Goal: Task Accomplishment & Management: Use online tool/utility

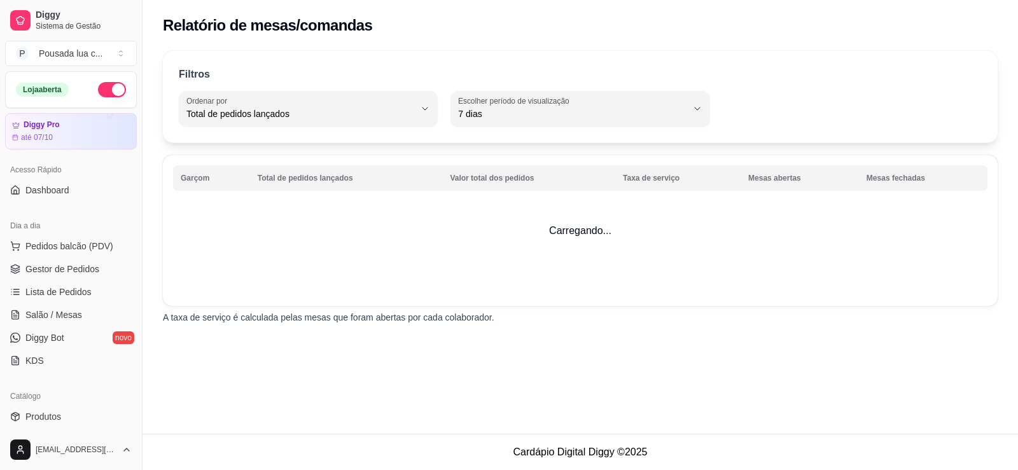
select select "TOTAL_OF_ORDERS"
select select "7"
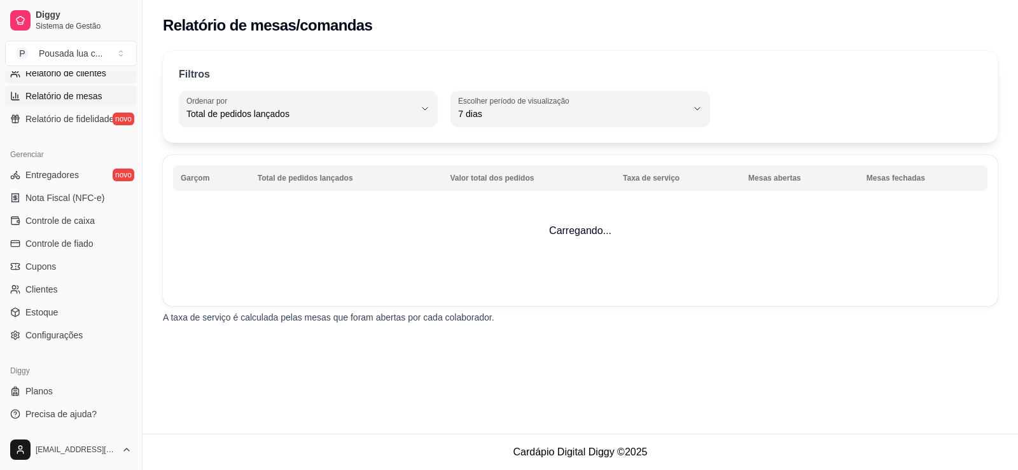
click at [81, 77] on span "Relatório de clientes" at bounding box center [65, 73] width 81 height 13
select select "30"
select select "HIGHEST_TOTAL_SPENT_WITH_ORDERS"
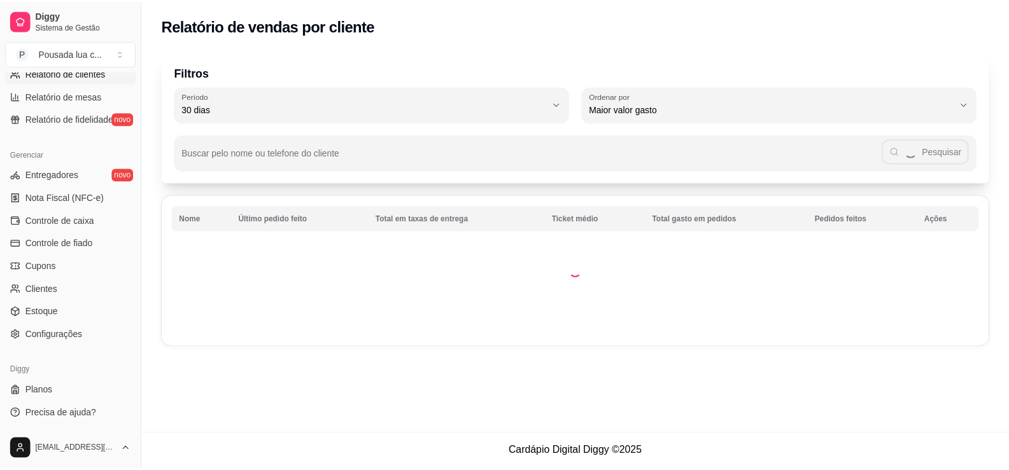
scroll to position [297, 0]
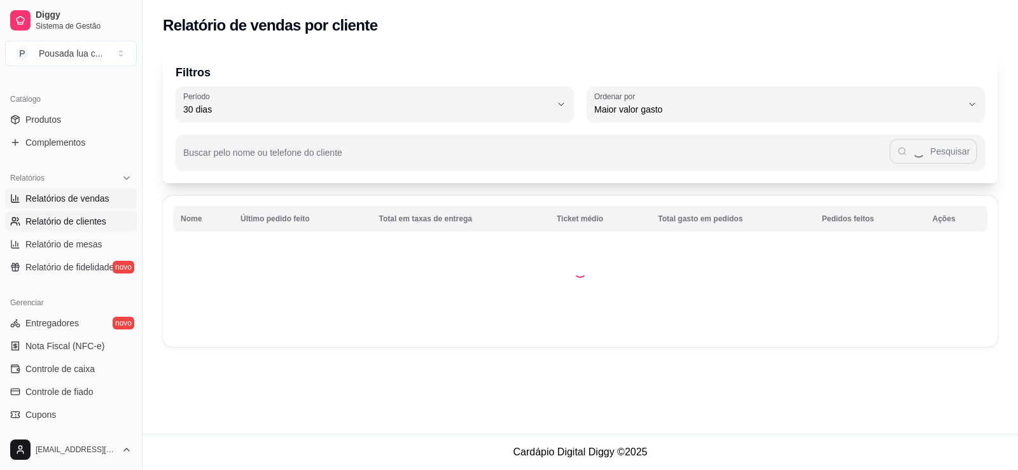
click at [81, 192] on link "Relatórios de vendas" at bounding box center [71, 198] width 132 height 20
select select "ALL"
select select "0"
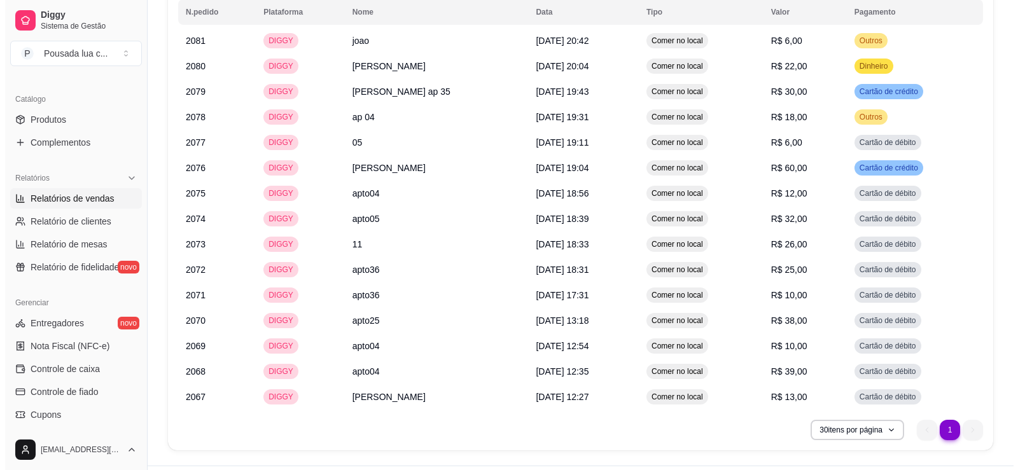
scroll to position [1025, 0]
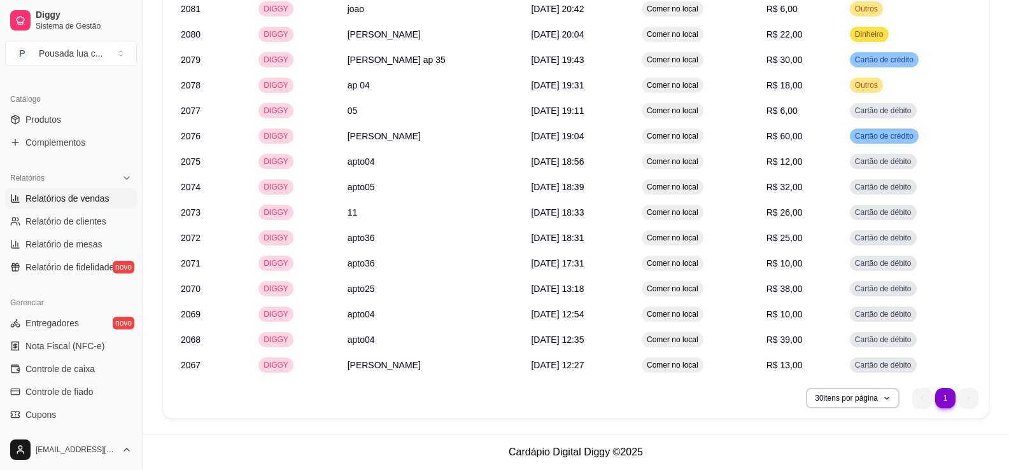
click at [967, 404] on ul "1 1" at bounding box center [945, 398] width 66 height 20
click at [531, 365] on span "[DATE] 12:27" at bounding box center [557, 365] width 53 height 10
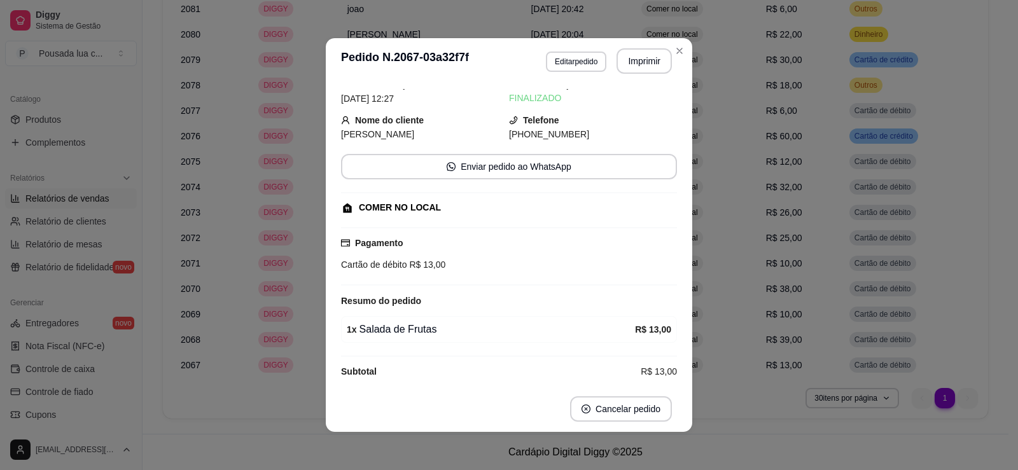
scroll to position [36, 0]
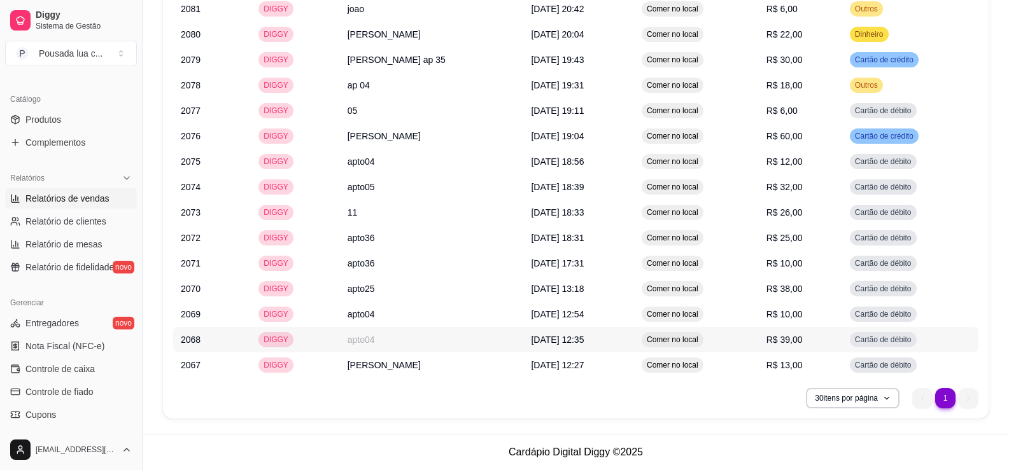
click at [328, 339] on td "DIGGY" at bounding box center [295, 339] width 89 height 25
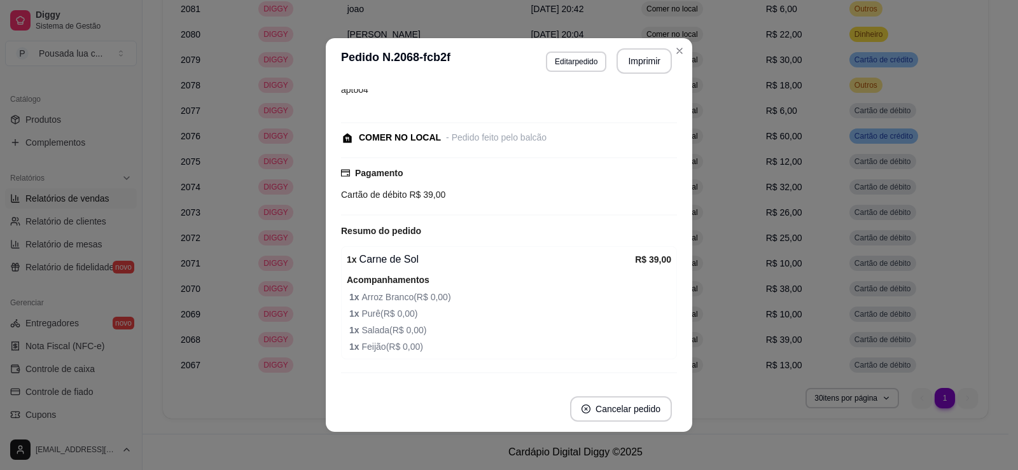
scroll to position [97, 0]
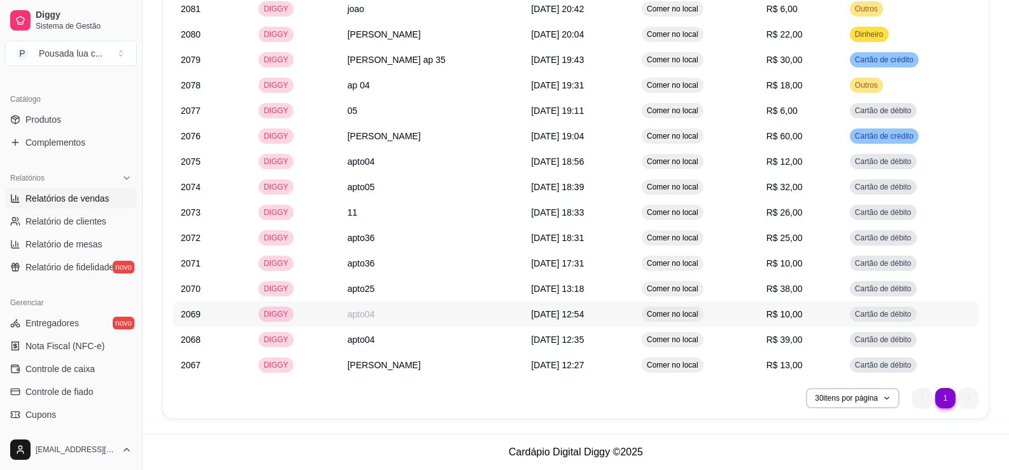
click at [428, 313] on td "apto04" at bounding box center [432, 314] width 184 height 25
click at [383, 287] on td "apto25" at bounding box center [432, 288] width 184 height 25
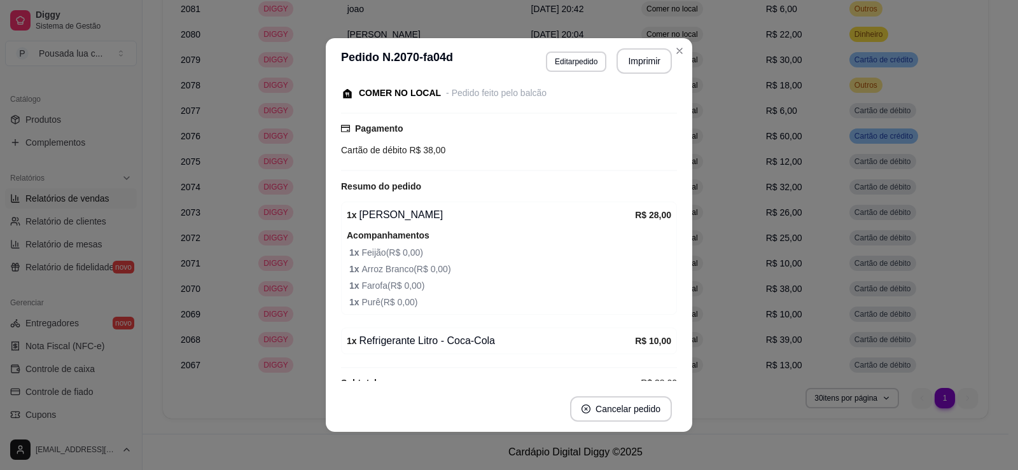
scroll to position [136, 0]
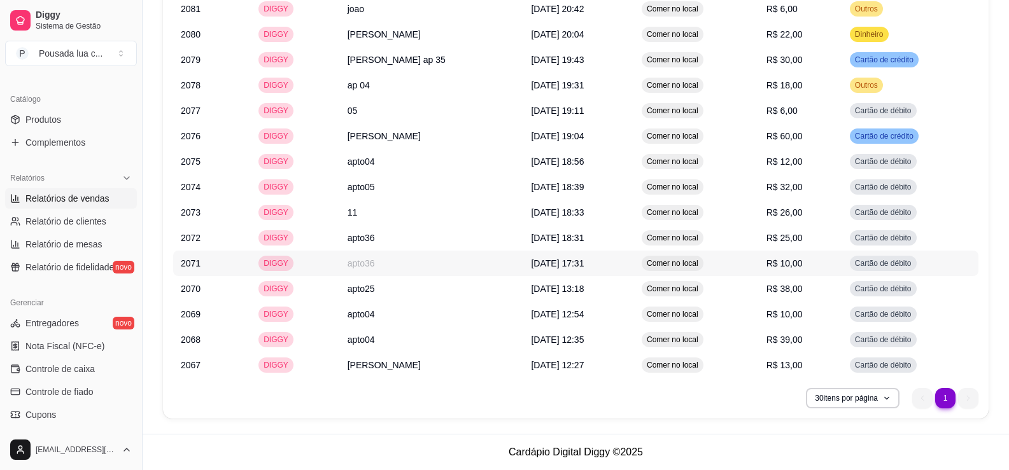
click at [397, 268] on td "apto36" at bounding box center [432, 263] width 184 height 25
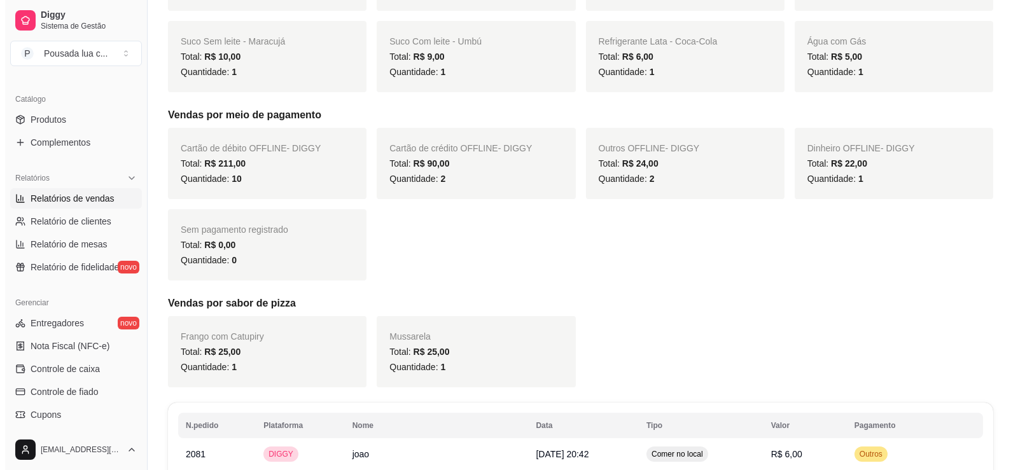
scroll to position [877, 0]
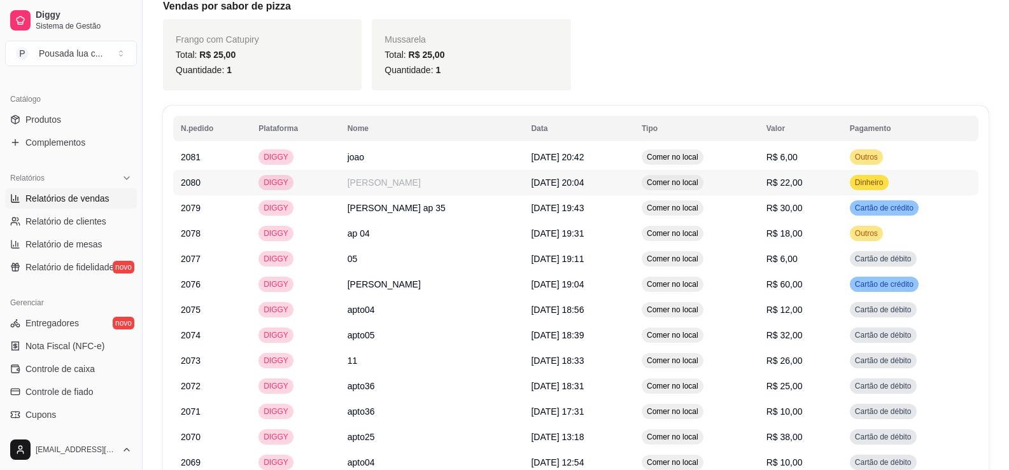
click at [531, 178] on span "[DATE] 20:04" at bounding box center [557, 183] width 53 height 10
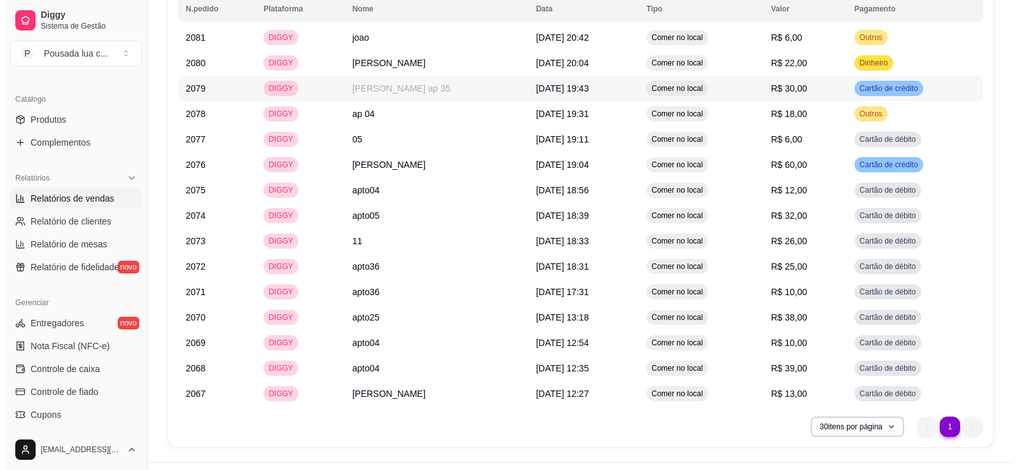
scroll to position [1025, 0]
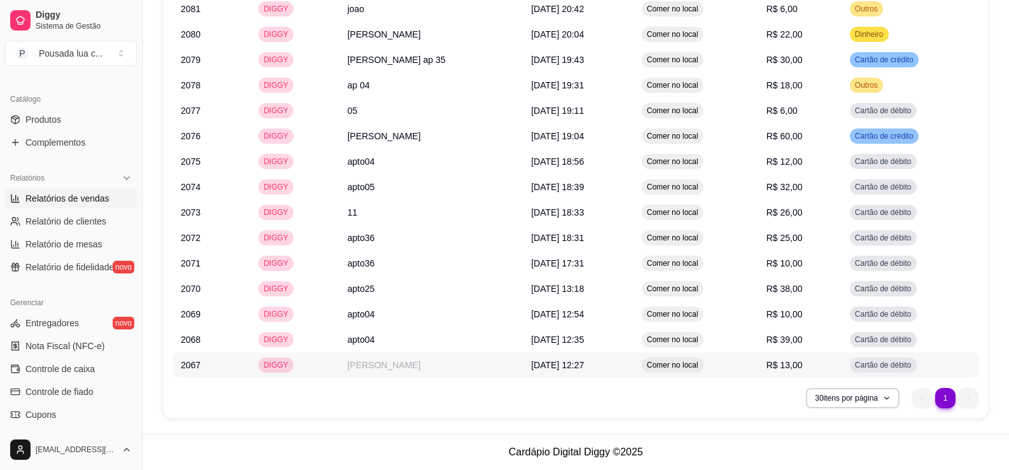
click at [583, 366] on td "[DATE] 12:27" at bounding box center [578, 365] width 111 height 25
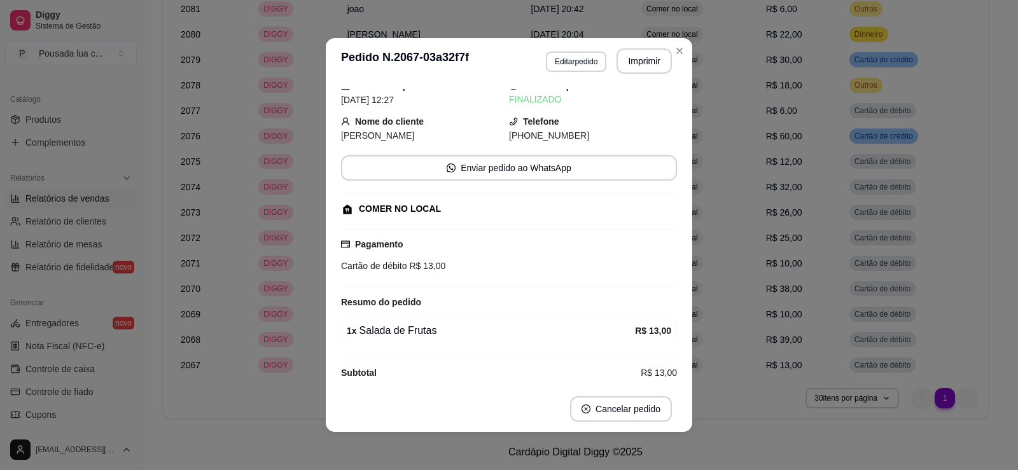
scroll to position [36, 0]
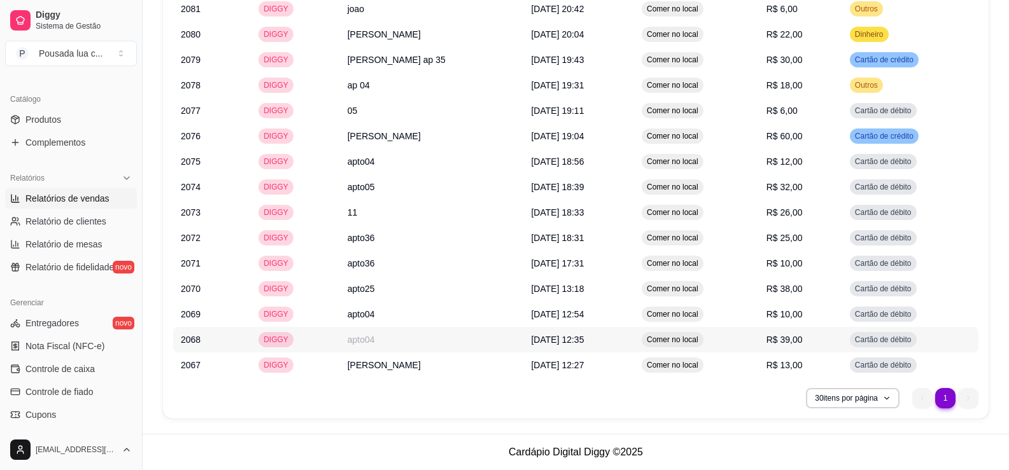
click at [566, 338] on span "[DATE] 12:35" at bounding box center [557, 340] width 53 height 10
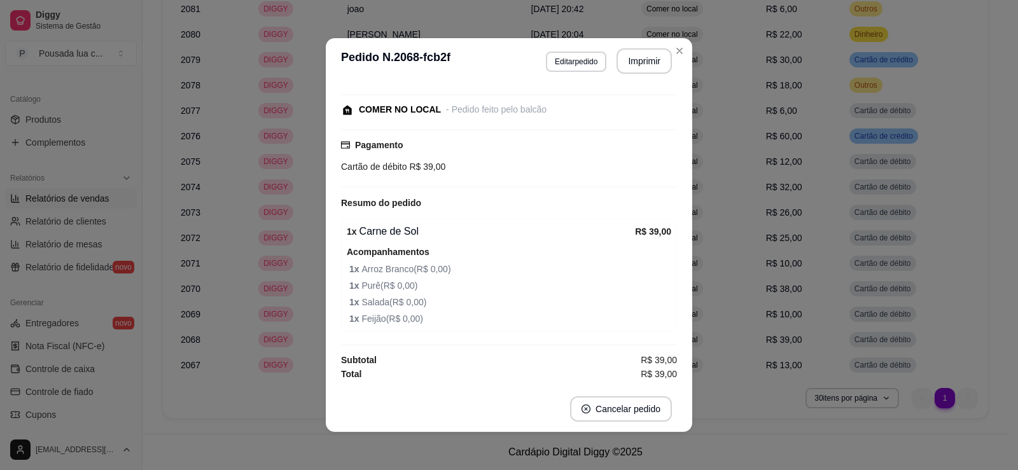
scroll to position [3, 0]
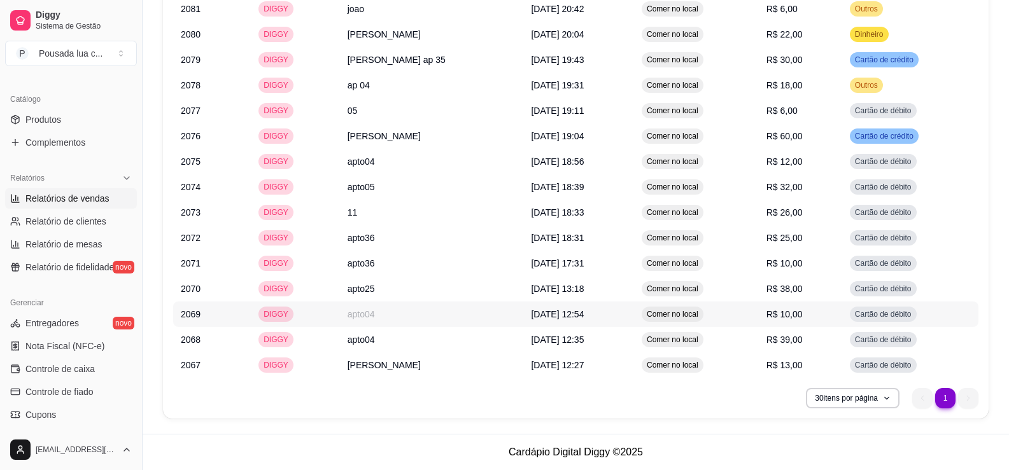
click at [416, 311] on td "apto04" at bounding box center [432, 314] width 184 height 25
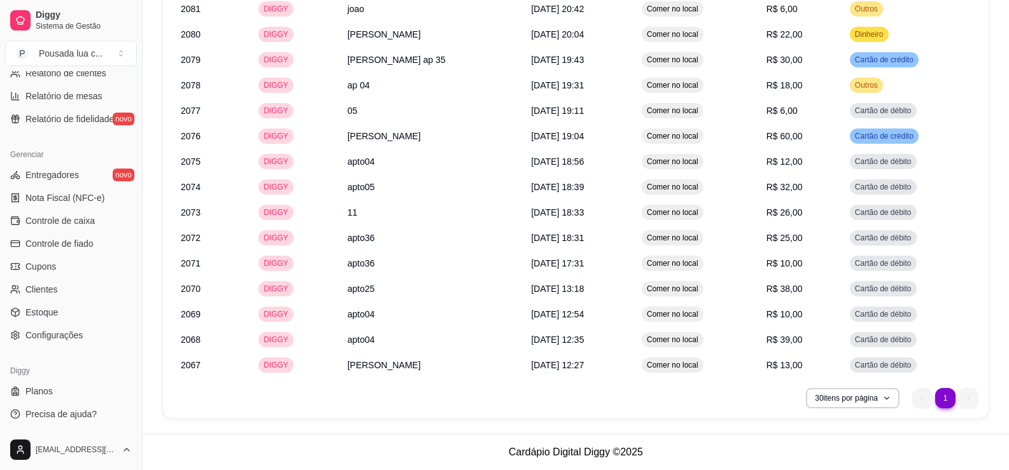
scroll to position [297, 0]
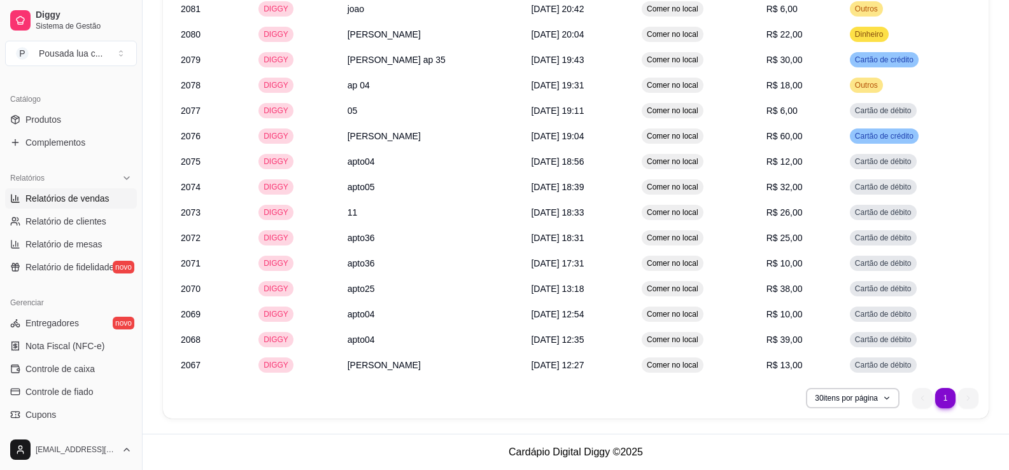
click at [88, 194] on span "Relatórios de vendas" at bounding box center [67, 198] width 84 height 13
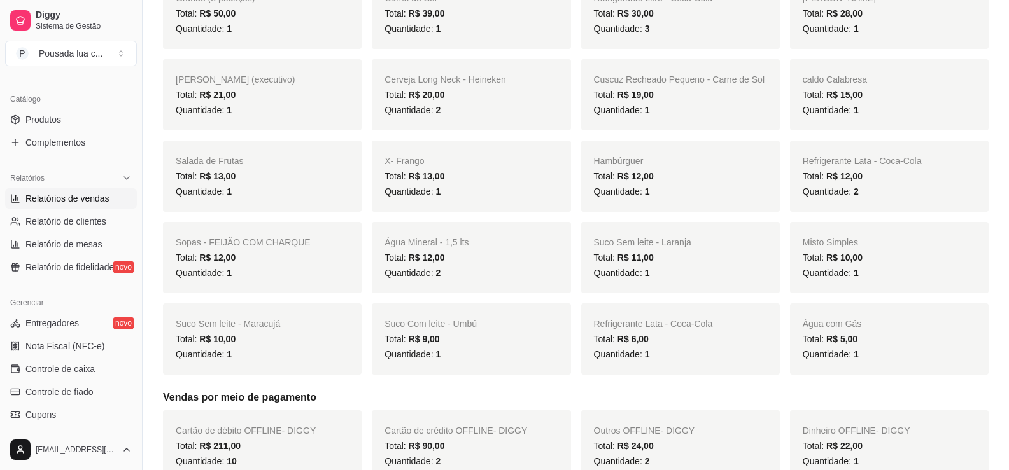
click at [457, 255] on div "Total: R$ 12,00" at bounding box center [470, 257] width 173 height 15
click at [425, 268] on span "Quantidade: 2" at bounding box center [412, 273] width 56 height 10
click at [456, 267] on div "Quantidade: 2" at bounding box center [470, 272] width 173 height 15
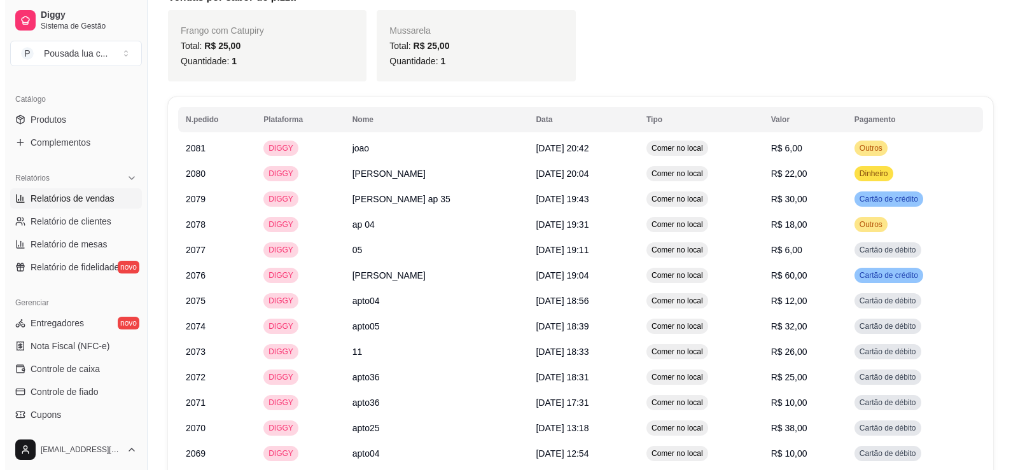
scroll to position [1025, 0]
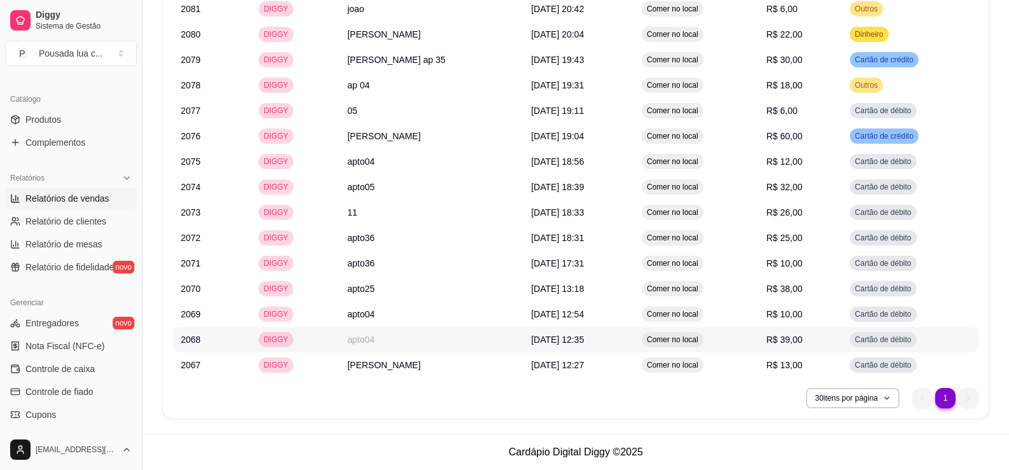
click at [470, 332] on td "apto04" at bounding box center [432, 339] width 184 height 25
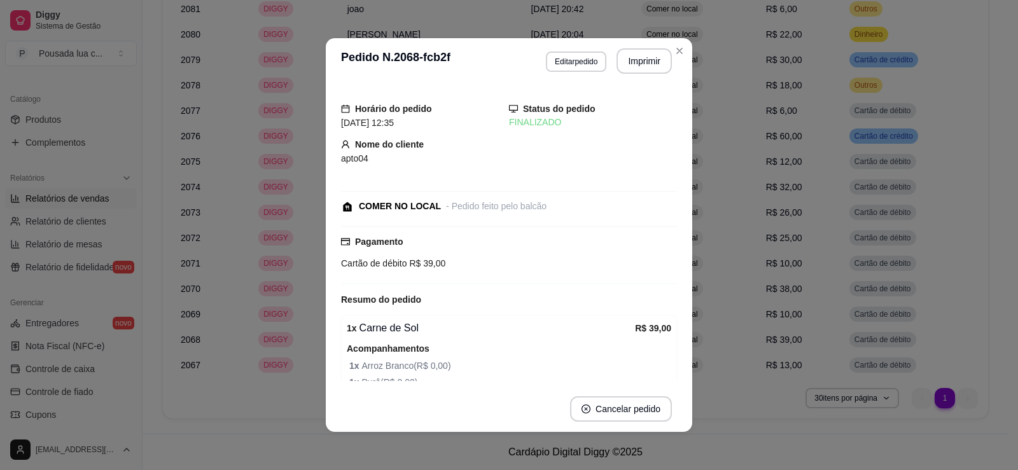
scroll to position [97, 0]
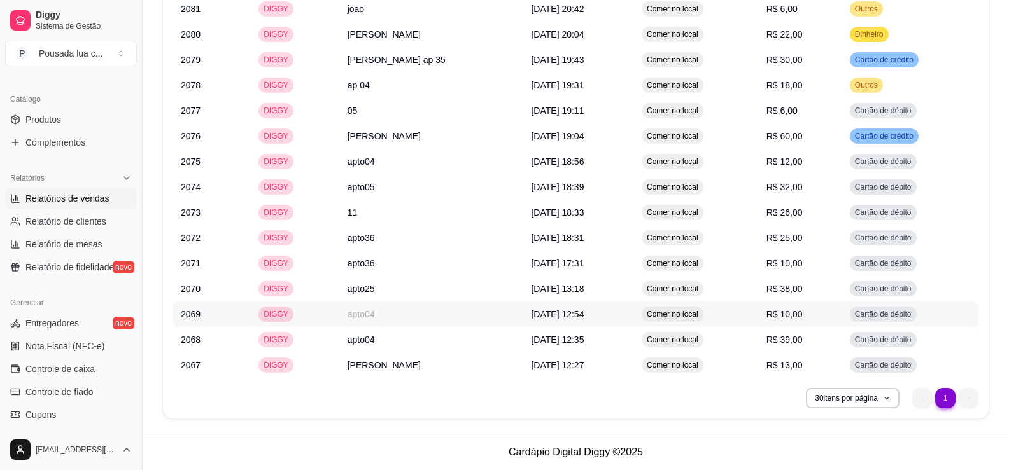
click at [477, 311] on td "apto04" at bounding box center [432, 314] width 184 height 25
click at [387, 286] on td "apto25" at bounding box center [432, 288] width 184 height 25
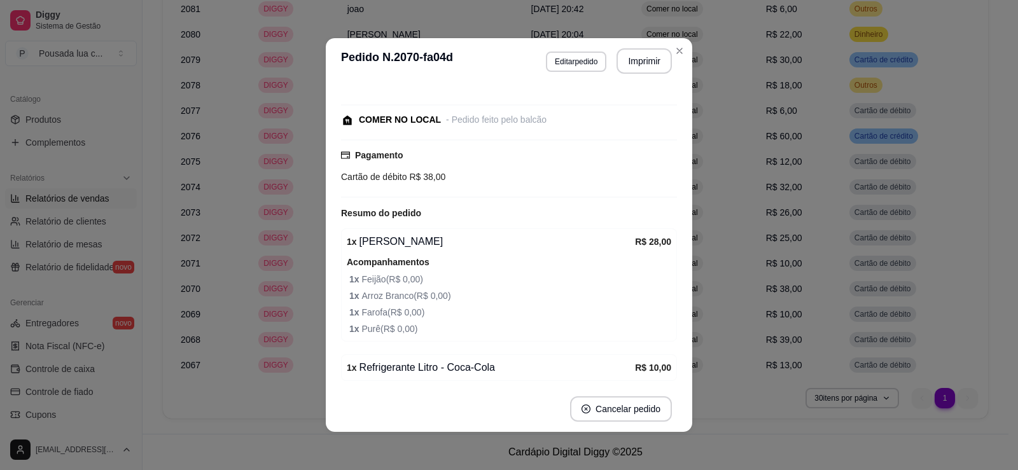
scroll to position [136, 0]
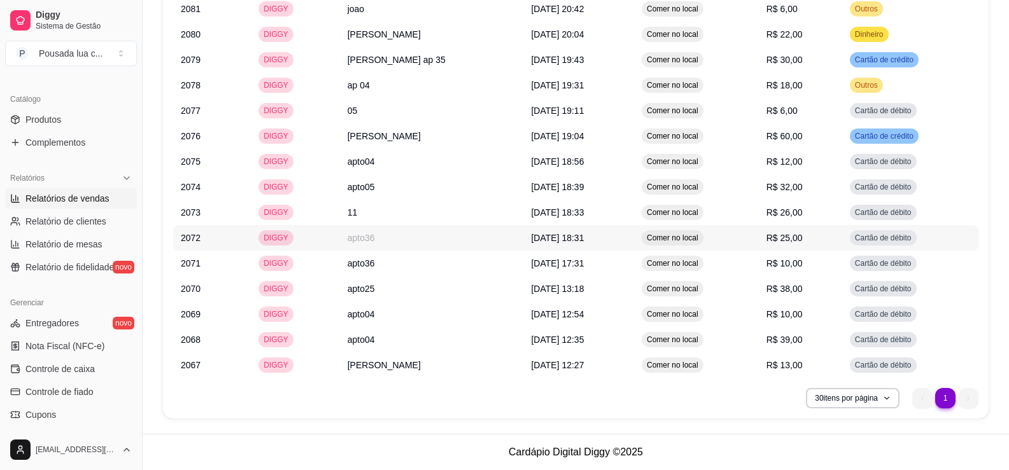
click at [364, 238] on td "apto36" at bounding box center [432, 237] width 184 height 25
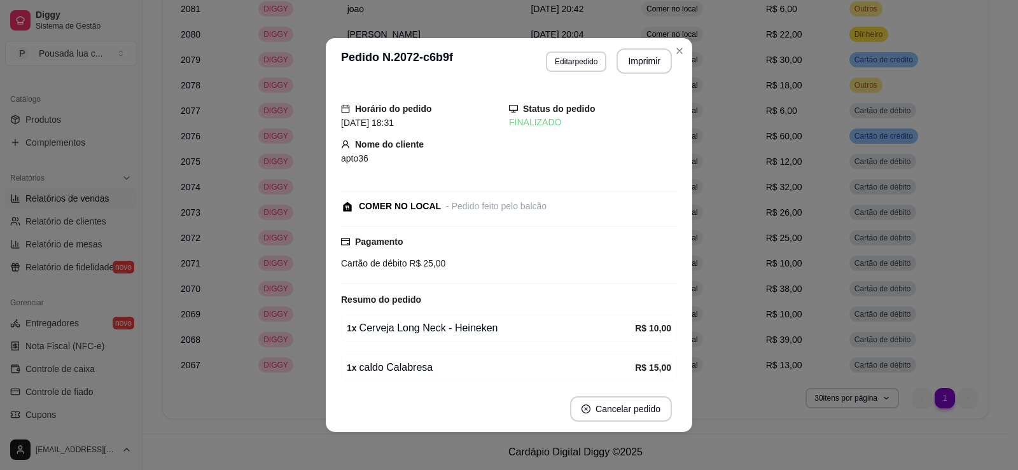
scroll to position [50, 0]
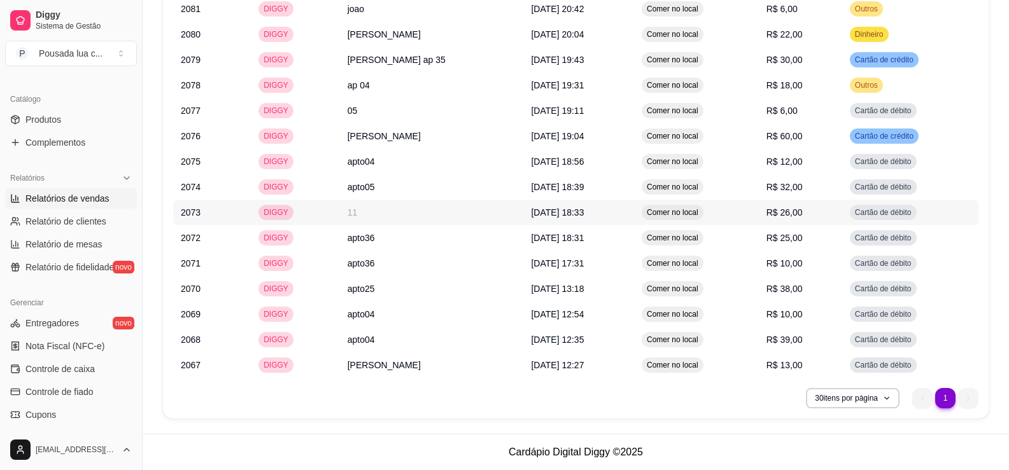
click at [325, 201] on td "DIGGY" at bounding box center [295, 212] width 89 height 25
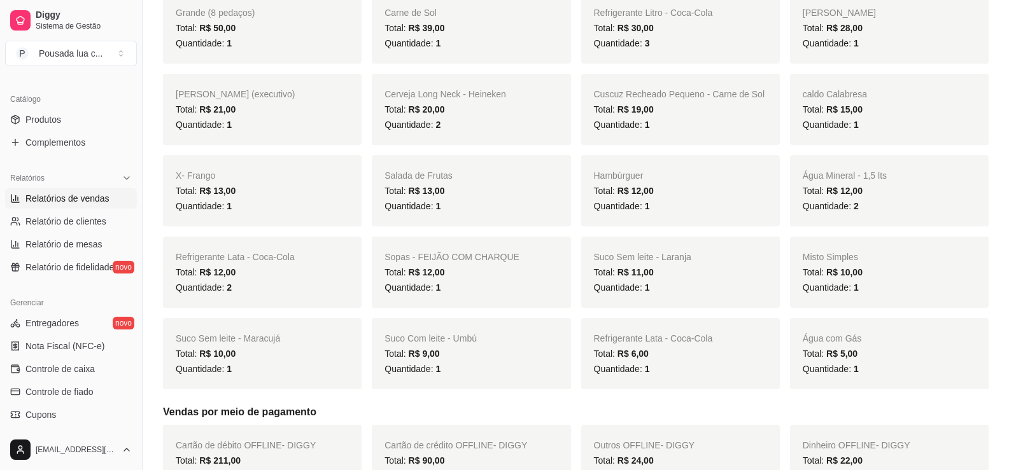
scroll to position [134, 0]
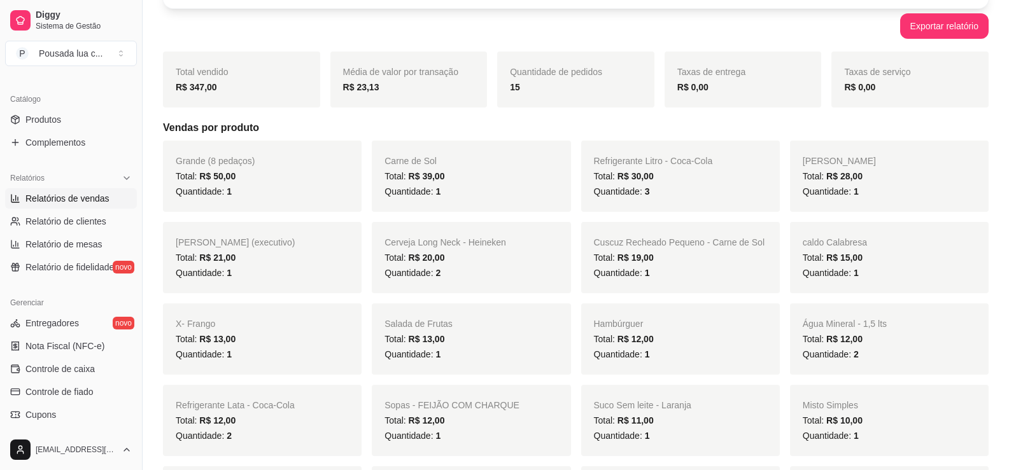
click at [431, 232] on div "Cerveja Long Neck - Heineken Total: R$ 20,00 Quantidade: 2" at bounding box center [471, 257] width 199 height 71
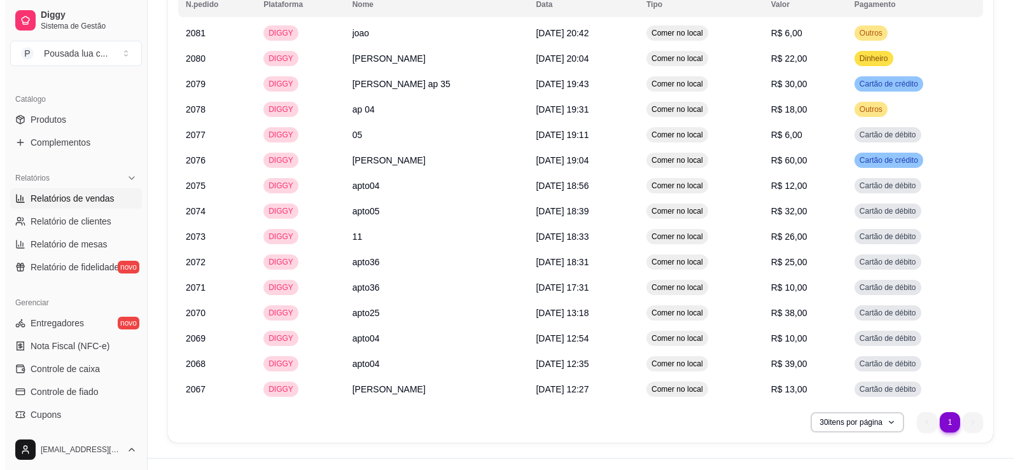
scroll to position [1025, 0]
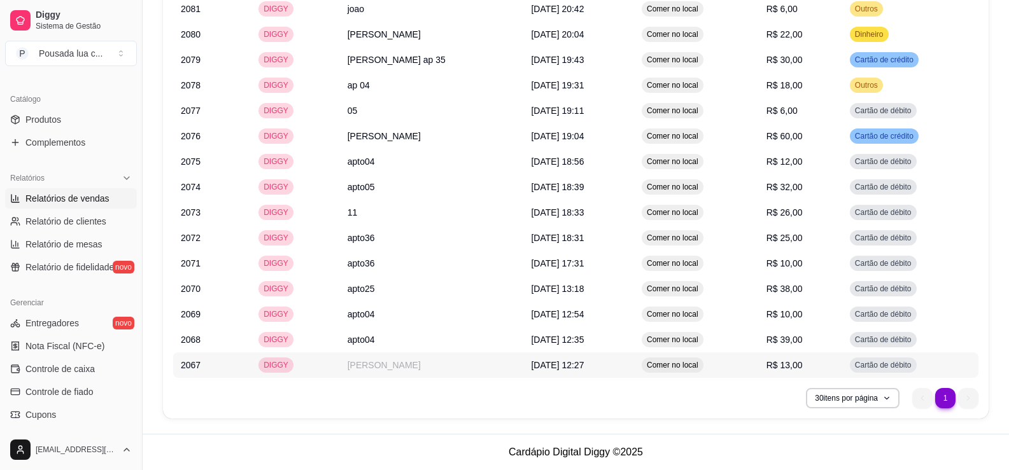
click at [531, 365] on span "[DATE] 12:27" at bounding box center [557, 365] width 53 height 10
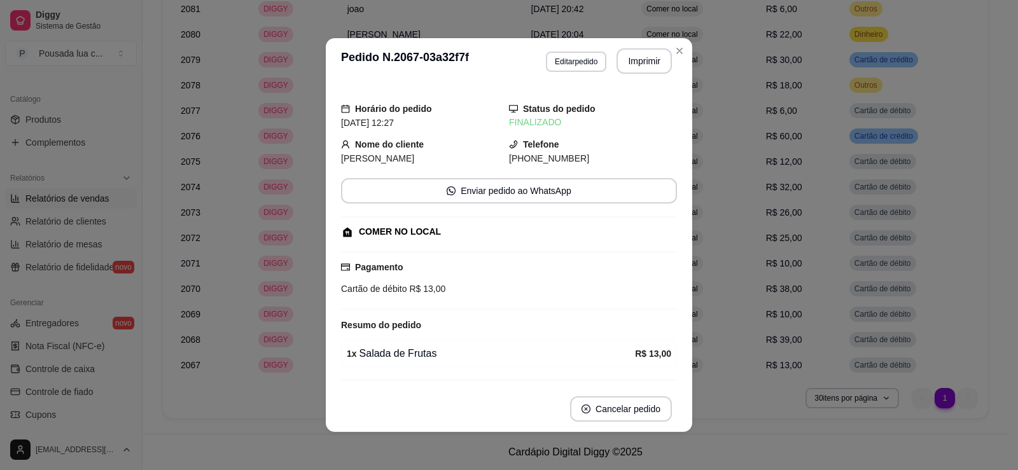
click at [333, 324] on div "Horário do pedido [DATE] 12:27 Status do pedido FINALIZADO Nome do cliente [PER…" at bounding box center [509, 235] width 367 height 302
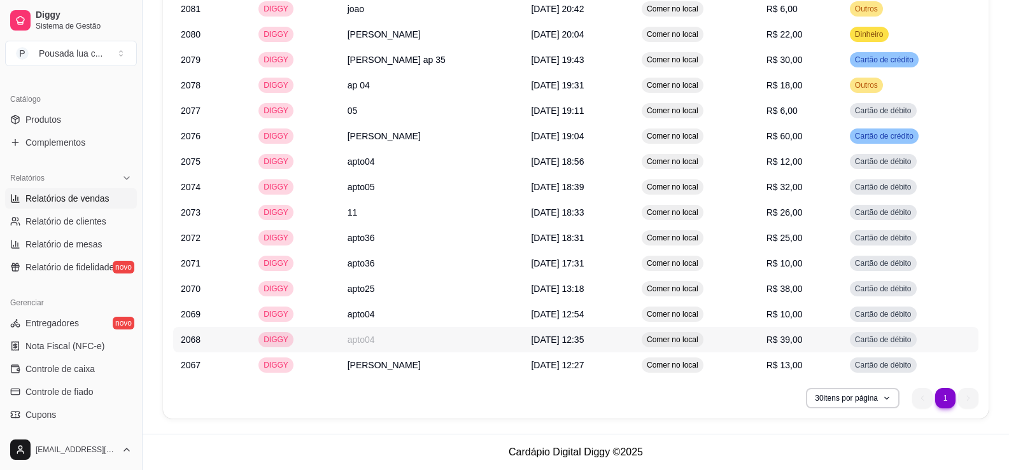
click at [313, 343] on td "DIGGY" at bounding box center [295, 339] width 89 height 25
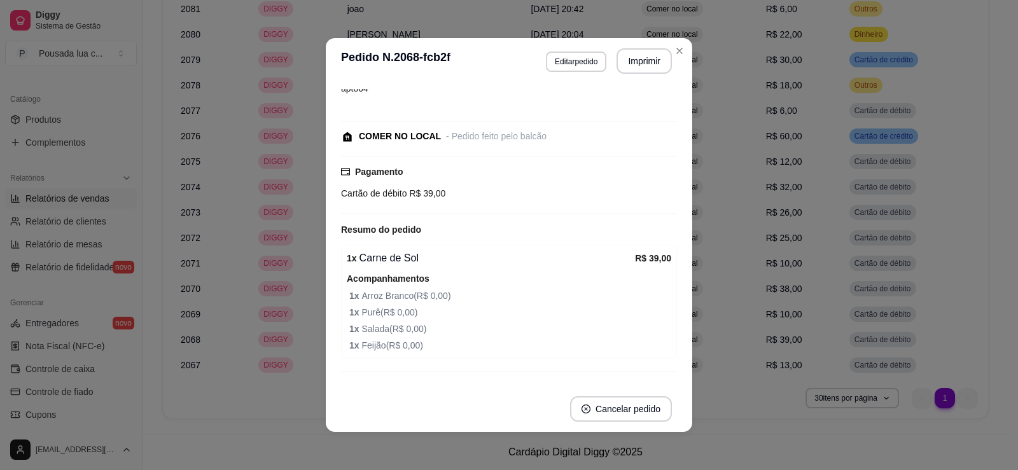
scroll to position [97, 0]
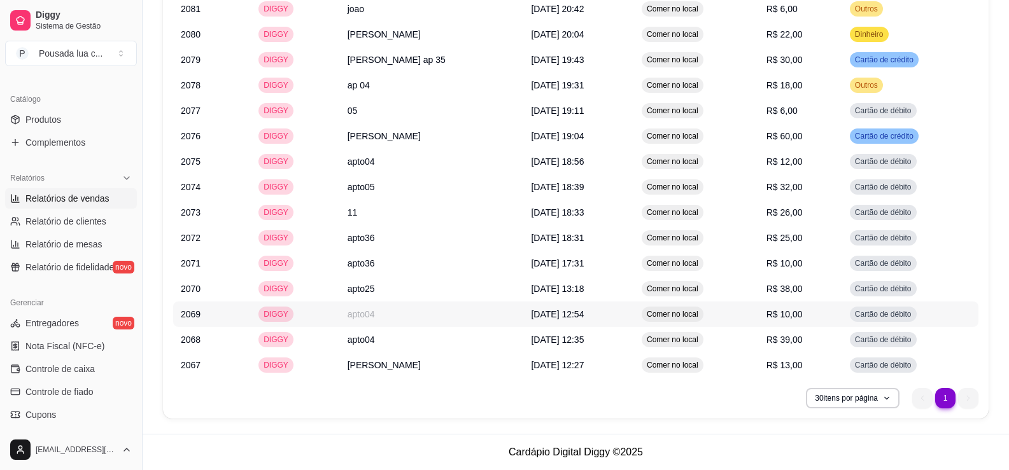
click at [327, 318] on td "DIGGY" at bounding box center [295, 314] width 89 height 25
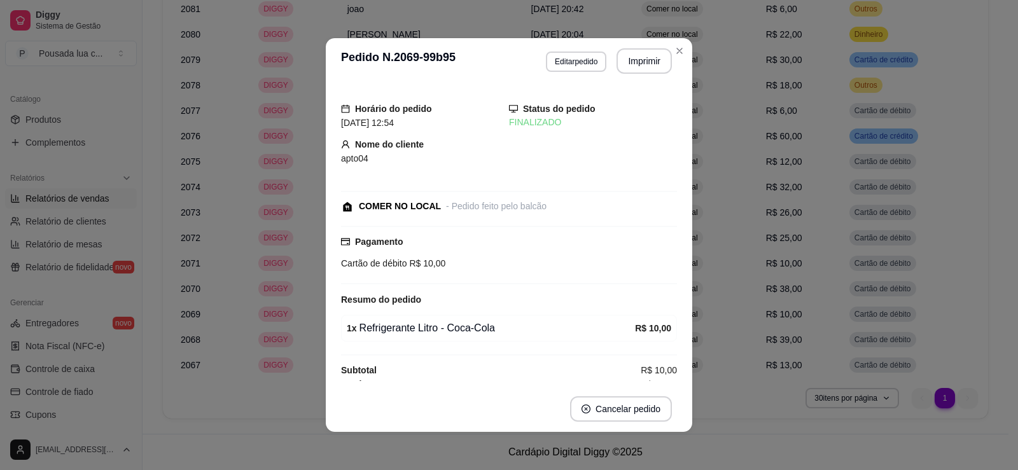
scroll to position [10, 0]
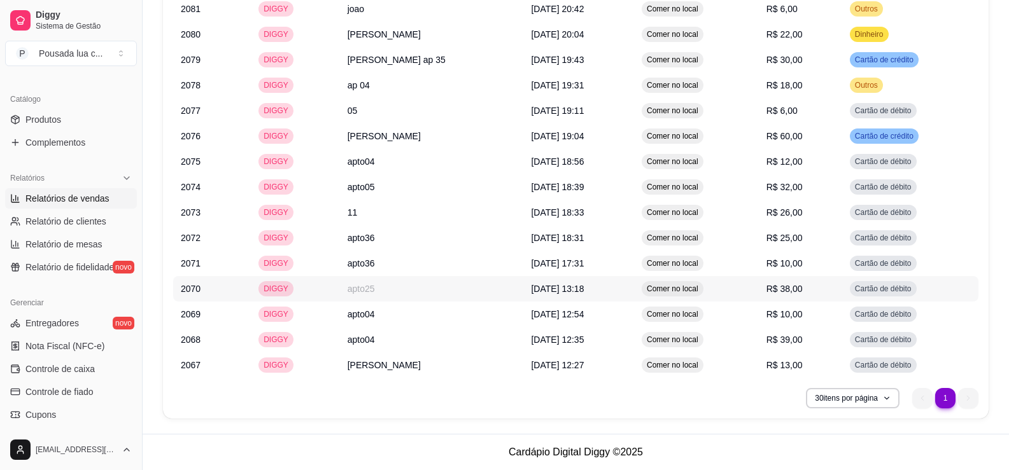
click at [362, 297] on td "apto25" at bounding box center [432, 288] width 184 height 25
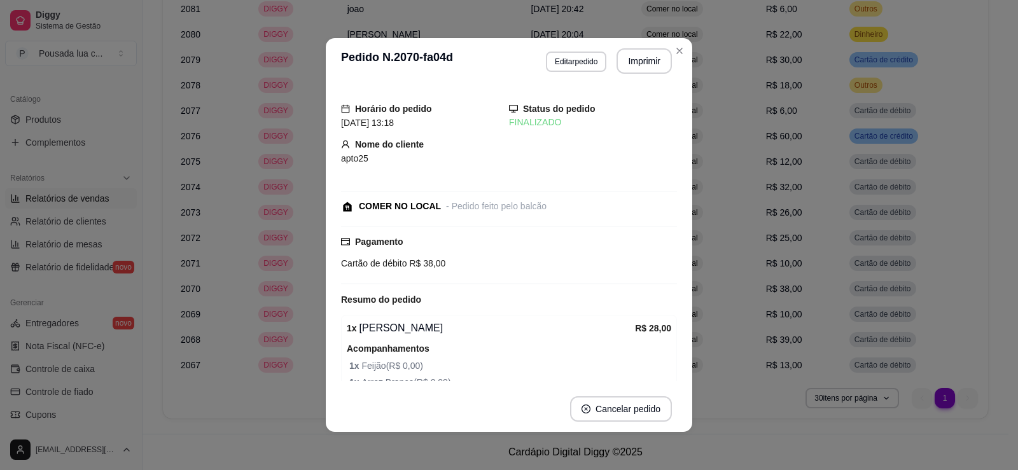
scroll to position [136, 0]
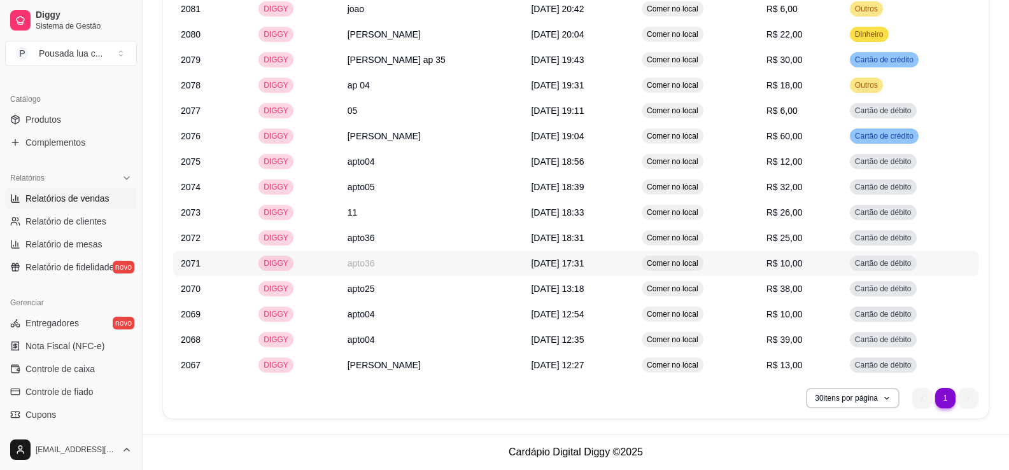
click at [344, 267] on td "apto36" at bounding box center [432, 263] width 184 height 25
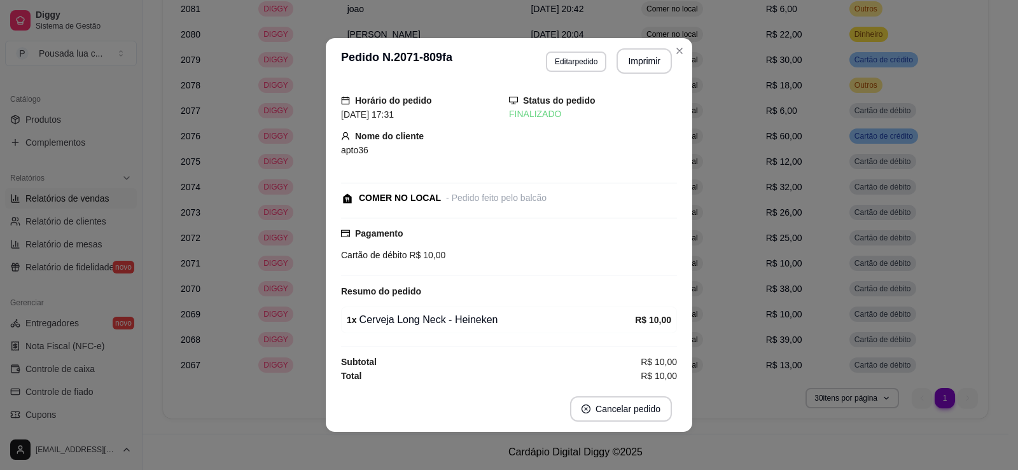
scroll to position [10, 0]
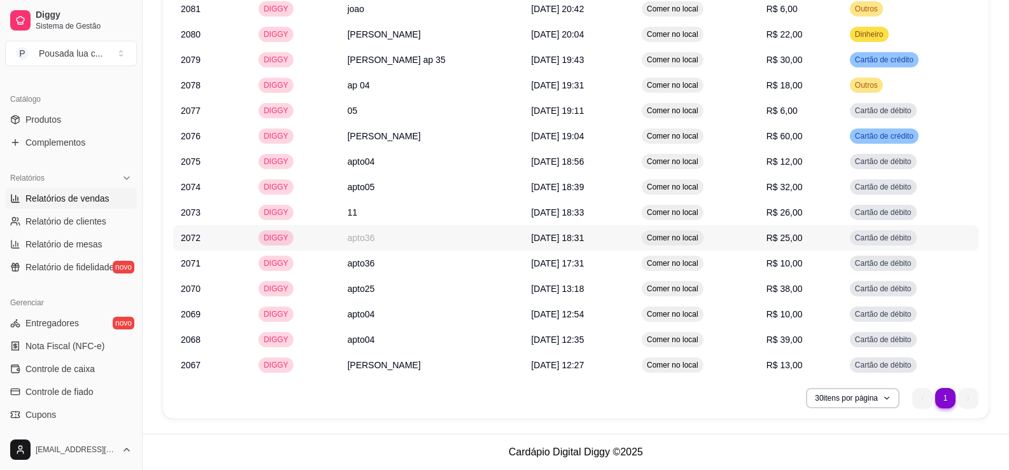
click at [342, 243] on td "apto36" at bounding box center [432, 237] width 184 height 25
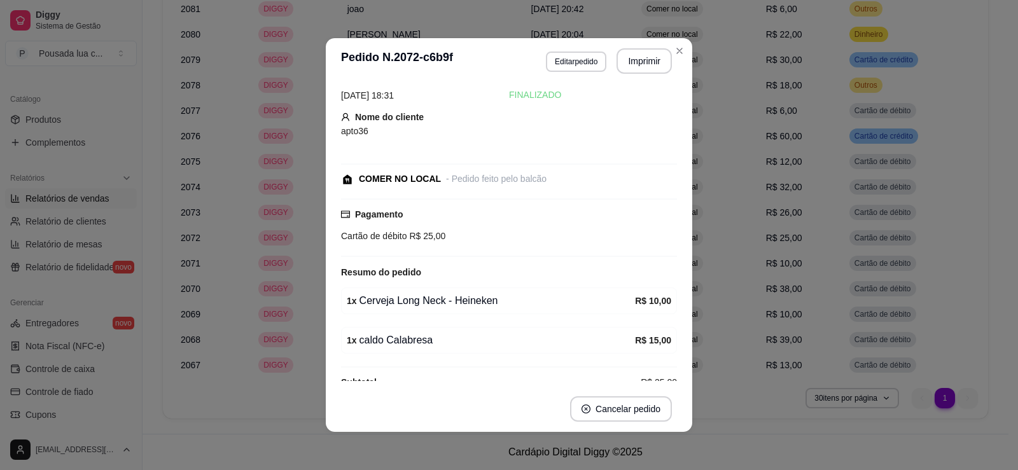
scroll to position [50, 0]
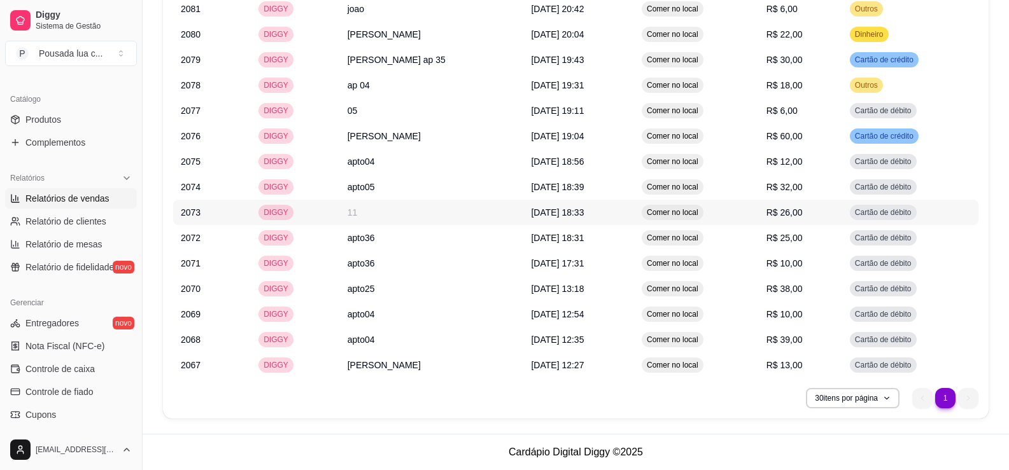
click at [340, 211] on td "11" at bounding box center [432, 212] width 184 height 25
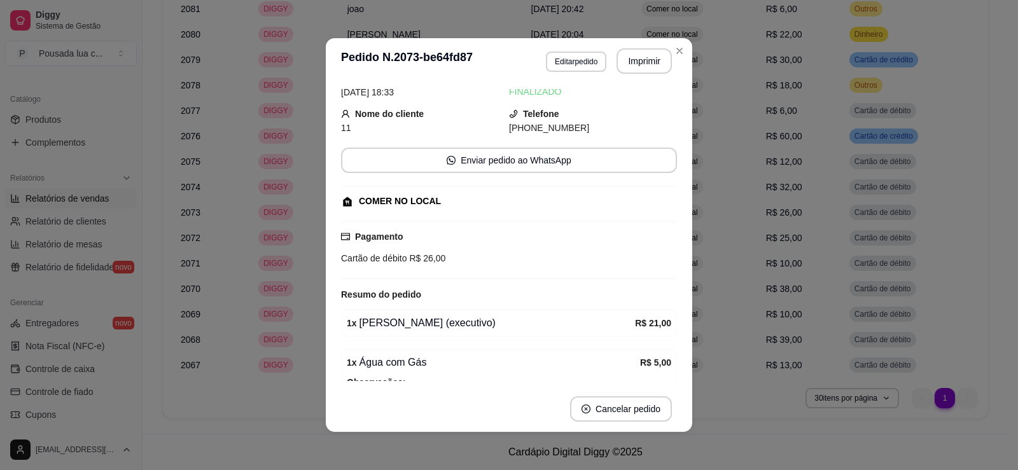
scroll to position [0, 0]
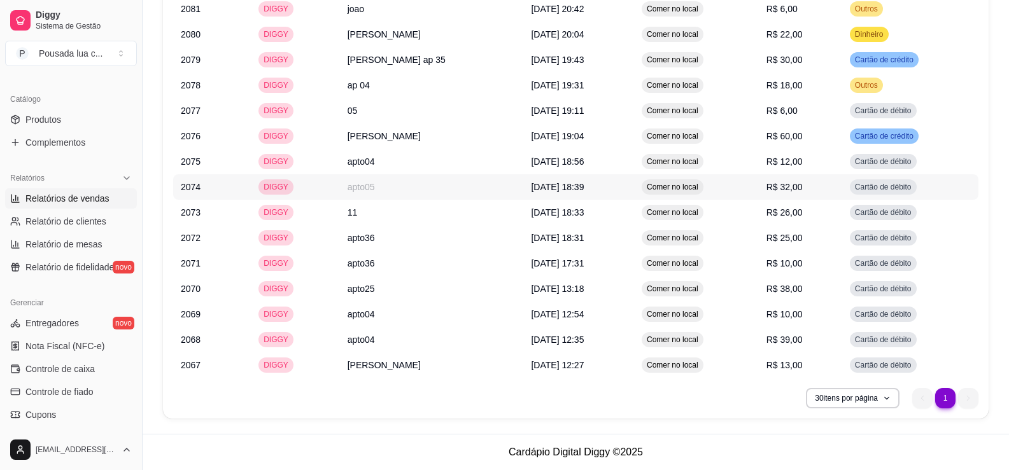
click at [306, 184] on td "DIGGY" at bounding box center [295, 186] width 89 height 25
click at [305, 139] on td "DIGGY" at bounding box center [295, 135] width 89 height 25
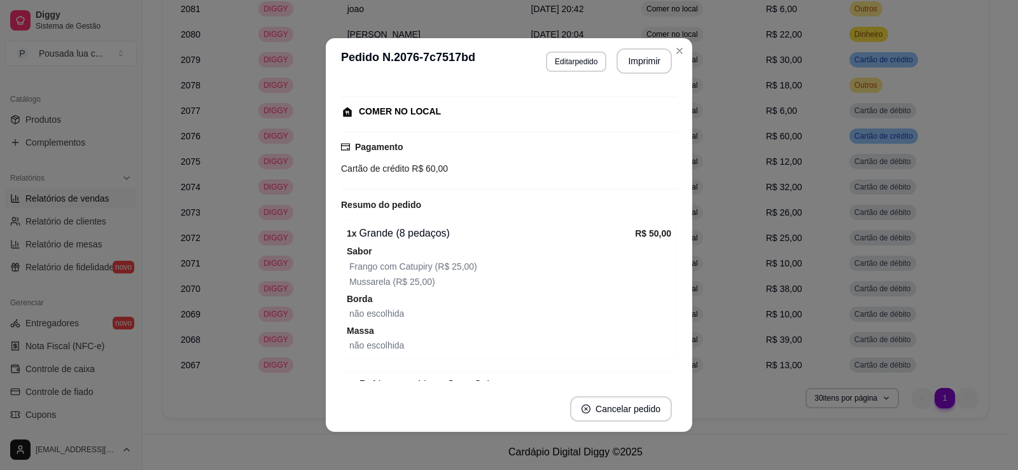
scroll to position [148, 0]
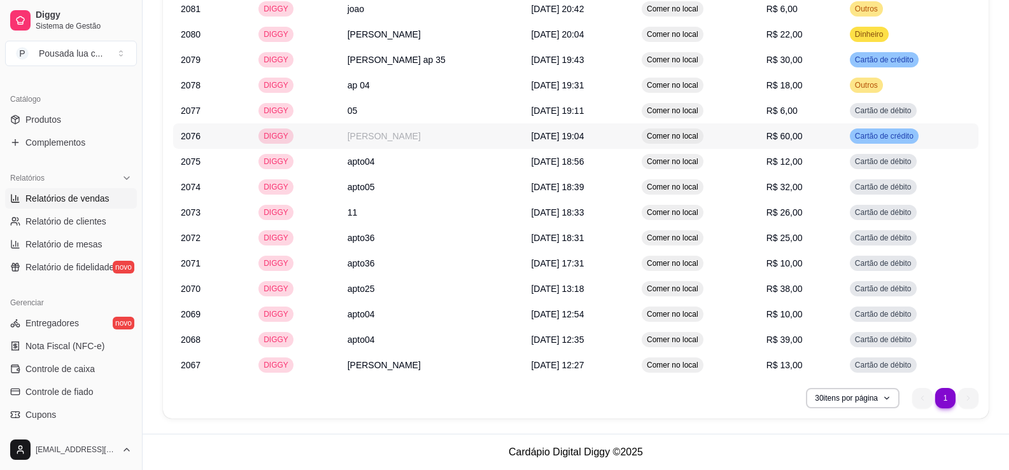
click at [306, 129] on td "DIGGY" at bounding box center [295, 135] width 89 height 25
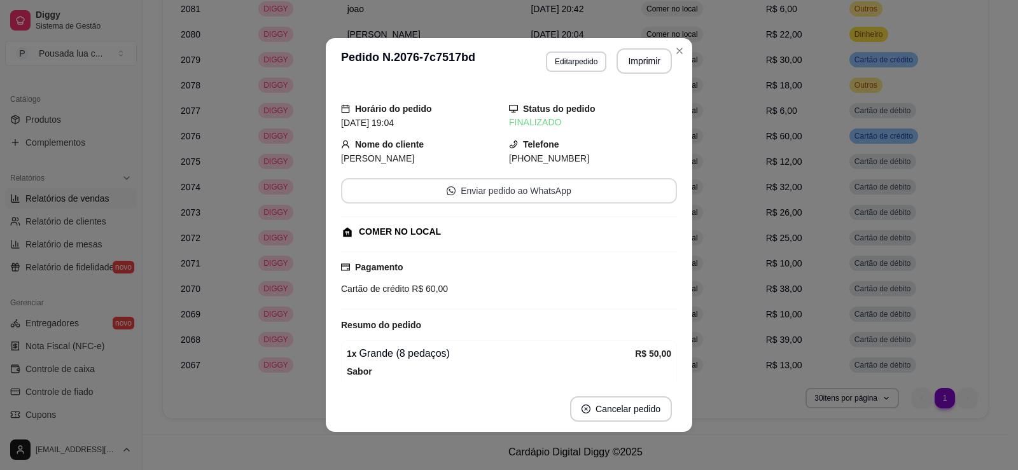
scroll to position [187, 0]
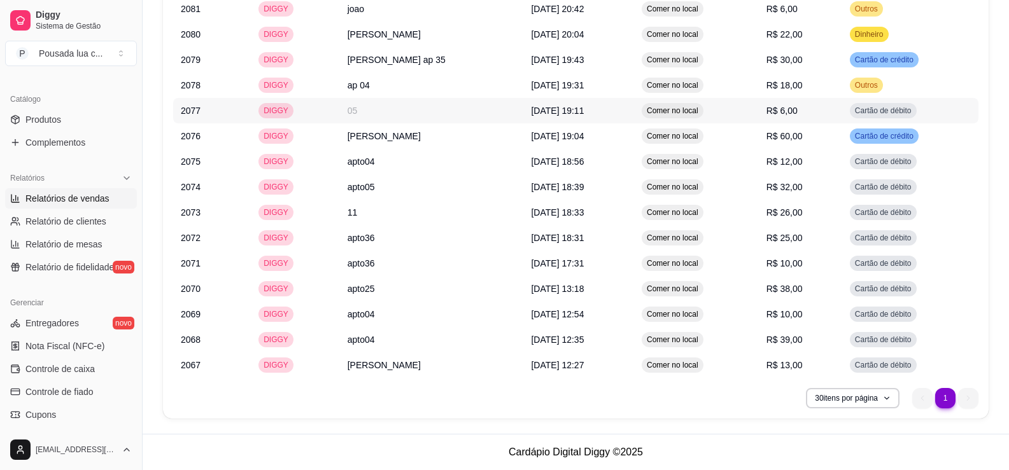
click at [299, 120] on td "DIGGY" at bounding box center [295, 110] width 89 height 25
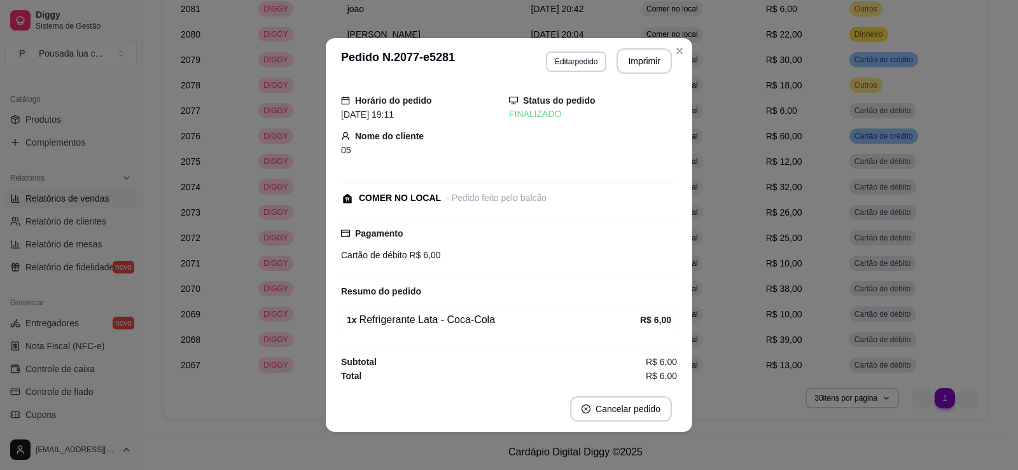
scroll to position [10, 0]
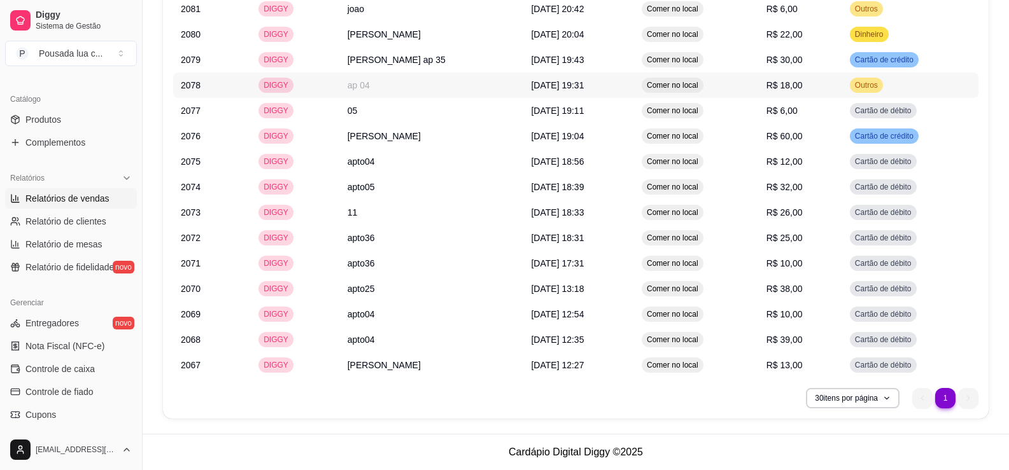
click at [320, 90] on td "DIGGY" at bounding box center [295, 85] width 89 height 25
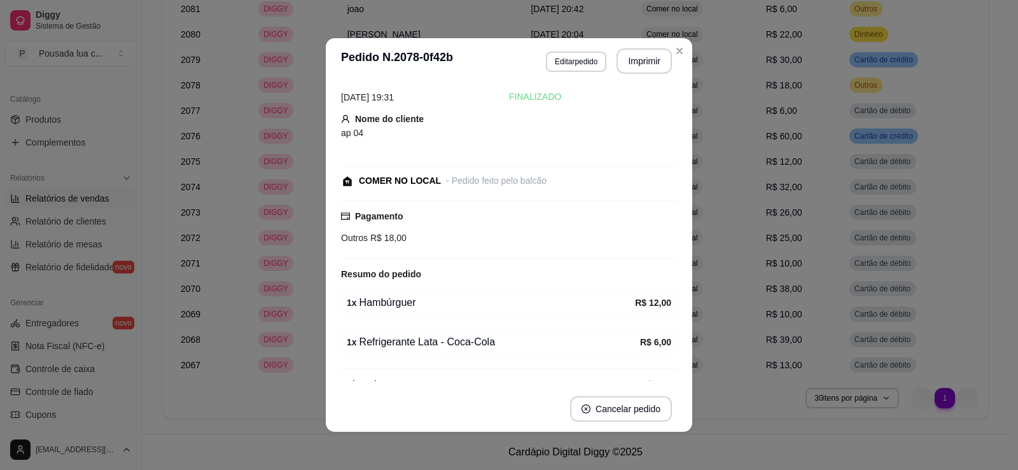
scroll to position [50, 0]
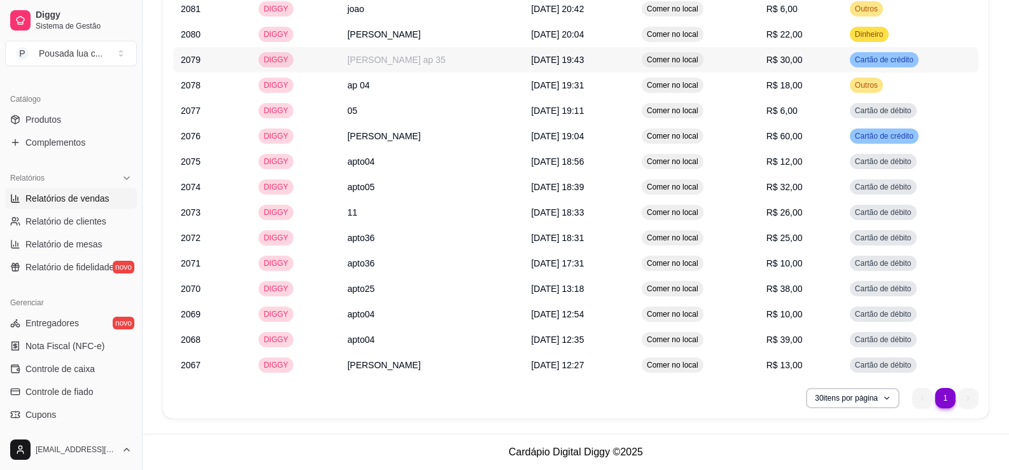
click at [314, 51] on td "DIGGY" at bounding box center [295, 59] width 89 height 25
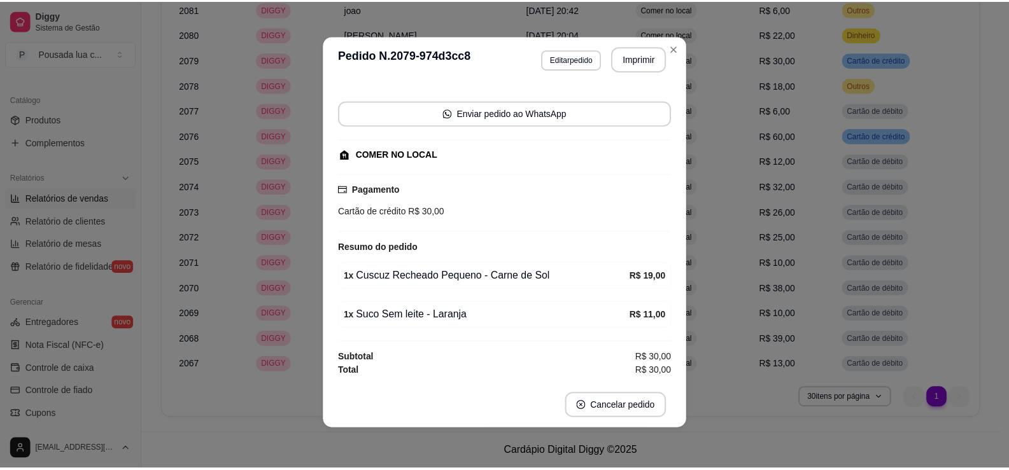
scroll to position [0, 0]
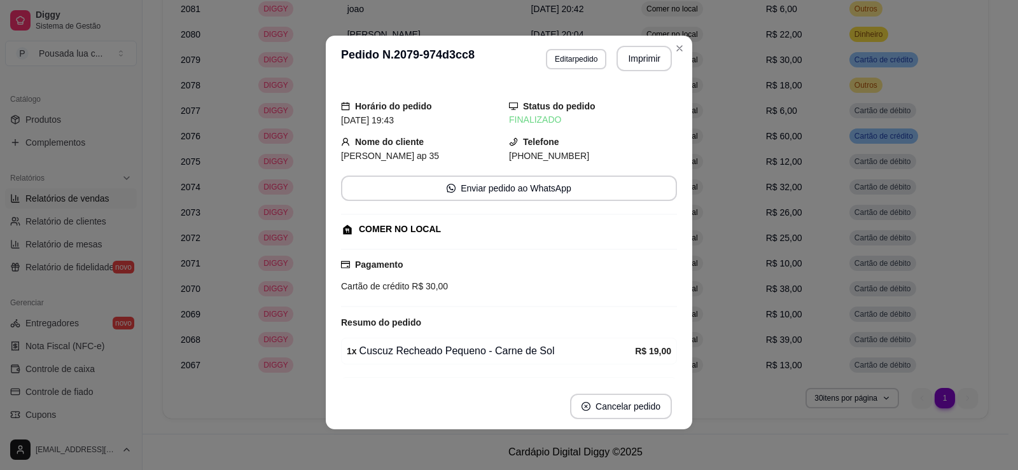
click at [326, 166] on div "Horário do pedido [DATE] 19:43 Status do pedido FINALIZADO Nome do cliente [PER…" at bounding box center [509, 232] width 367 height 302
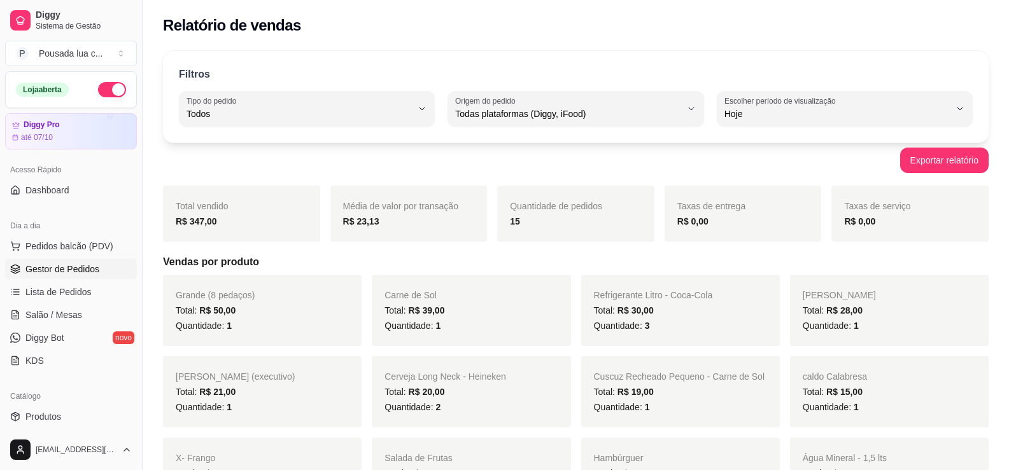
click at [64, 265] on span "Gestor de Pedidos" at bounding box center [62, 269] width 74 height 13
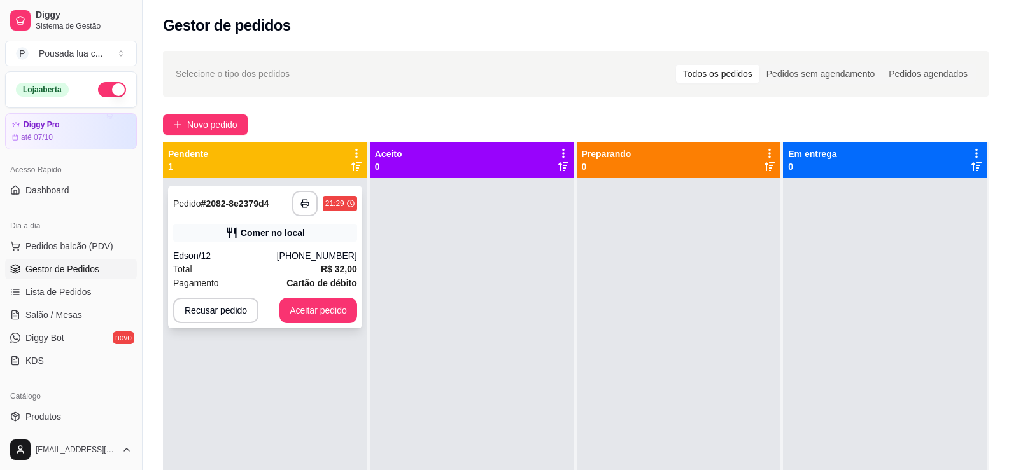
click at [279, 266] on div "Total R$ 32,00" at bounding box center [265, 269] width 184 height 14
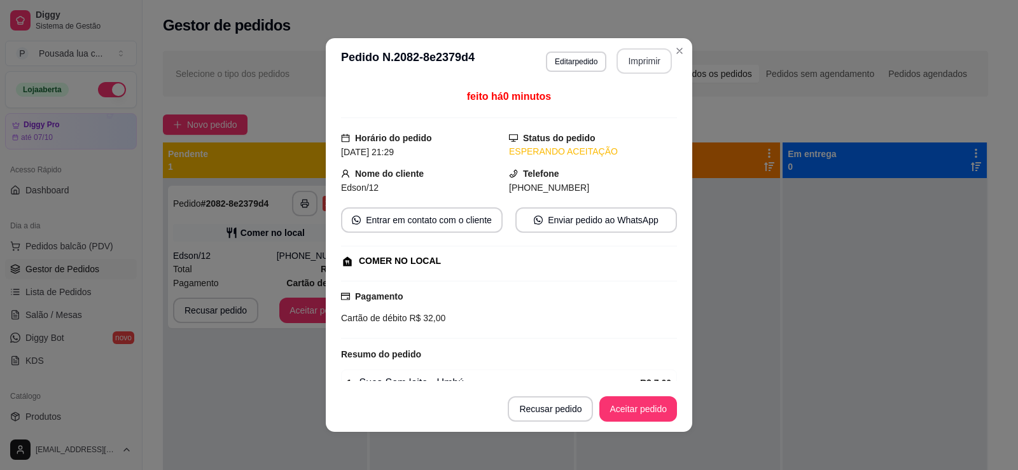
click at [621, 66] on button "Imprimir" at bounding box center [644, 60] width 55 height 25
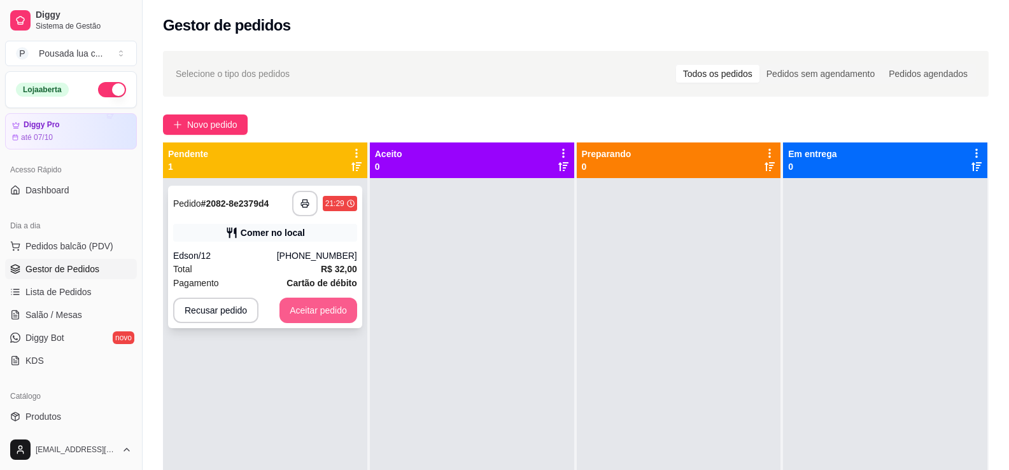
click at [314, 307] on button "Aceitar pedido" at bounding box center [318, 310] width 78 height 25
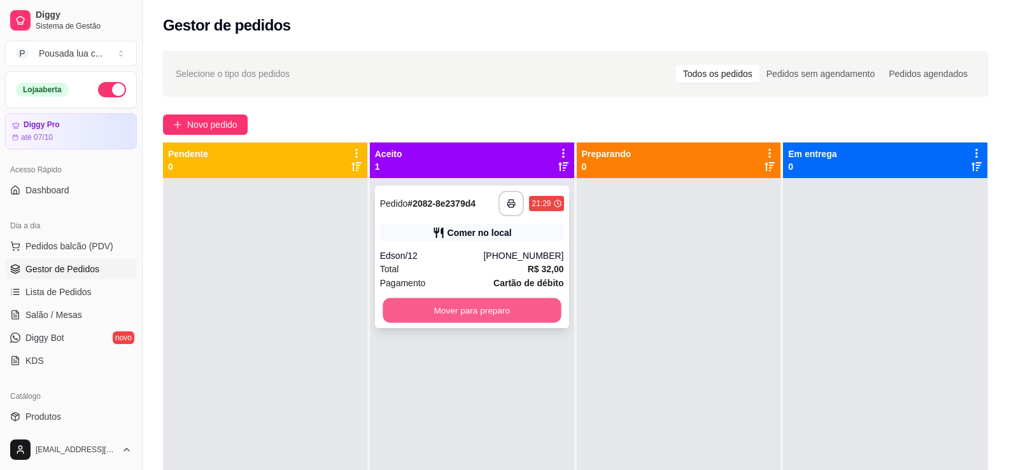
click at [467, 314] on button "Mover para preparo" at bounding box center [472, 311] width 178 height 25
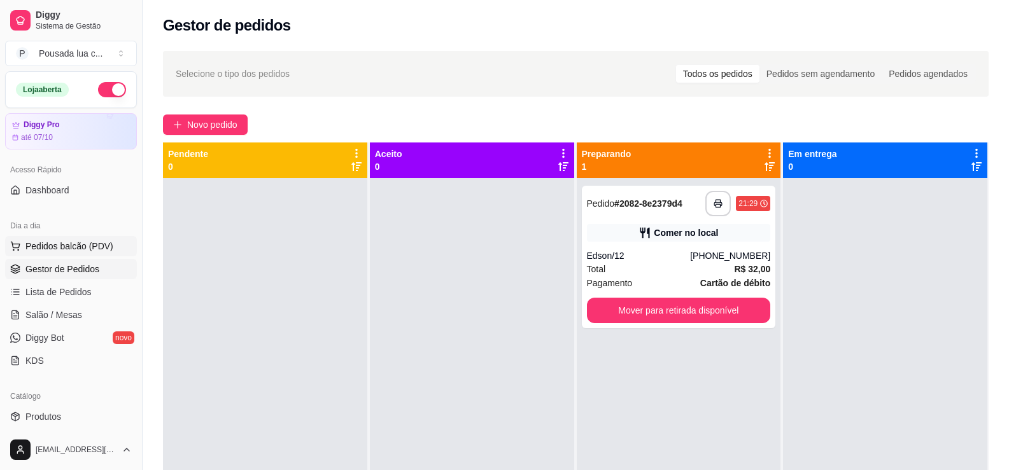
click at [65, 243] on span "Pedidos balcão (PDV)" at bounding box center [69, 246] width 88 height 13
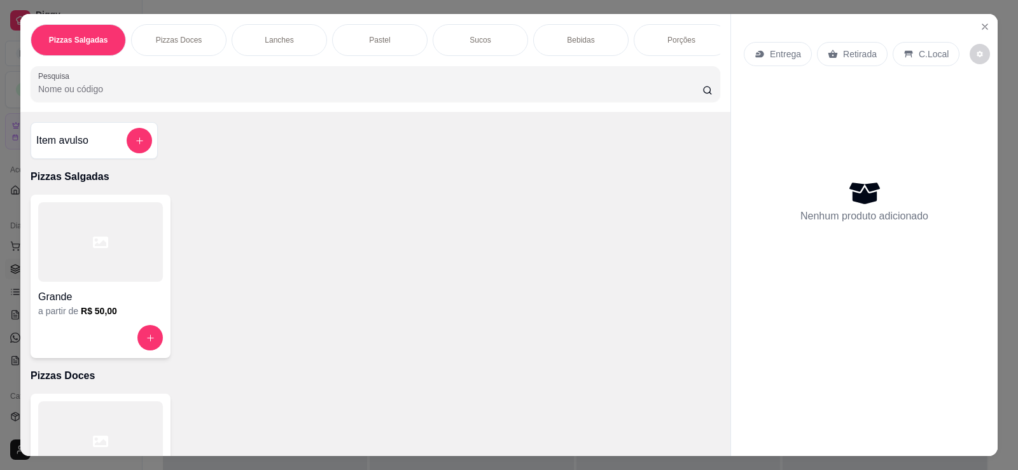
click at [941, 55] on div "C.Local" at bounding box center [926, 54] width 67 height 24
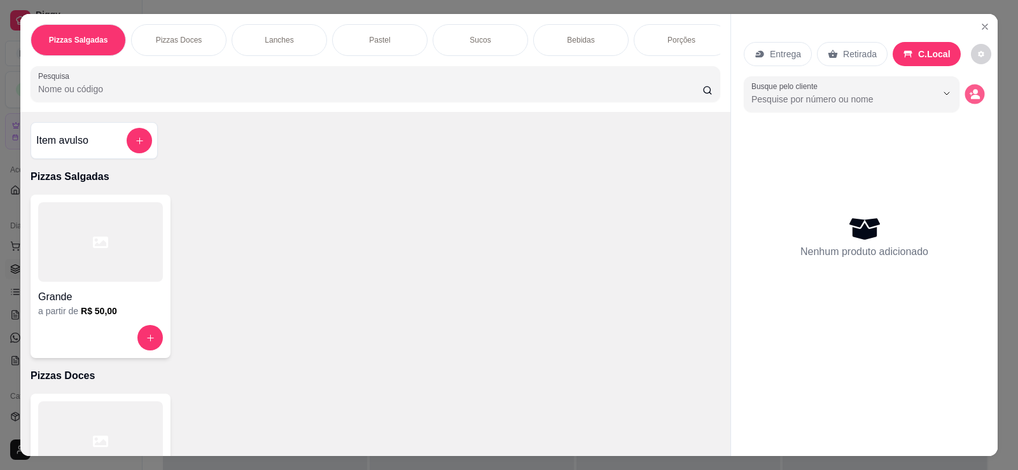
click at [973, 92] on circle "decrease-product-quantity" at bounding box center [975, 92] width 5 height 5
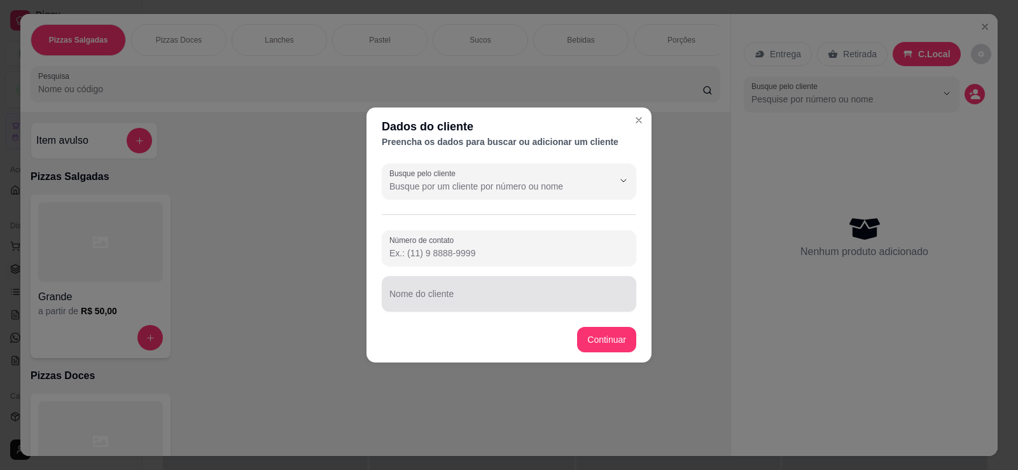
click at [485, 290] on div at bounding box center [509, 293] width 239 height 25
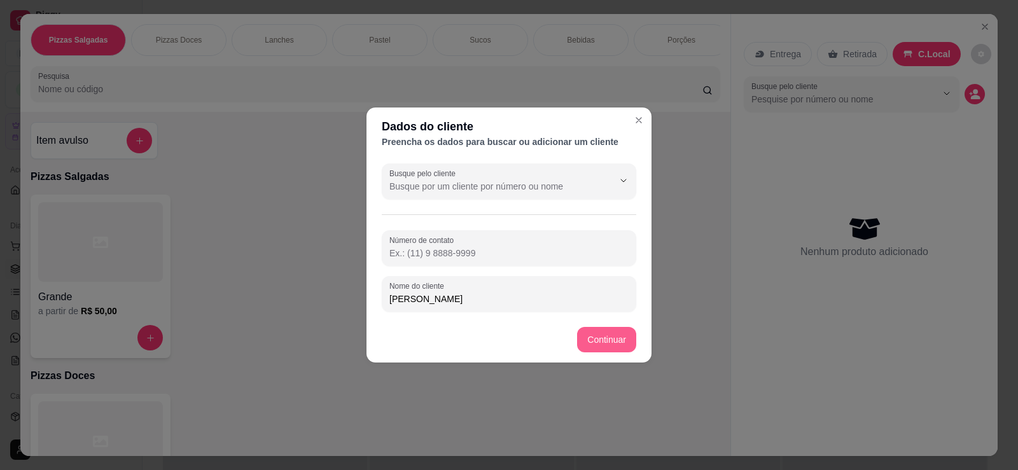
type input "[PERSON_NAME]"
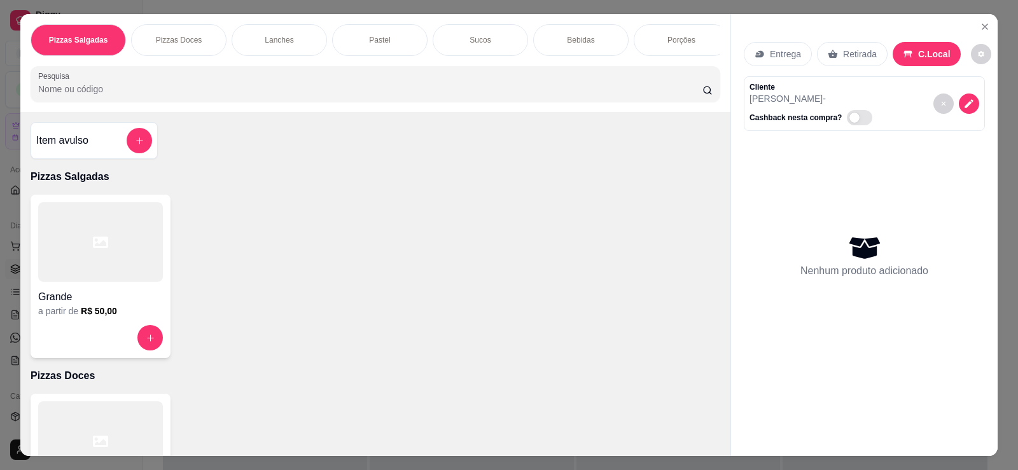
click at [316, 39] on div "Lanches" at bounding box center [279, 40] width 95 height 32
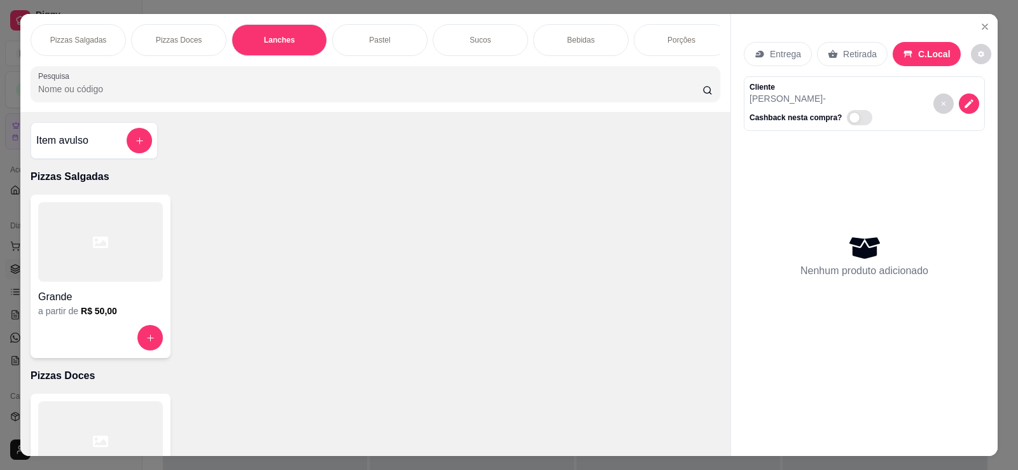
scroll to position [27, 0]
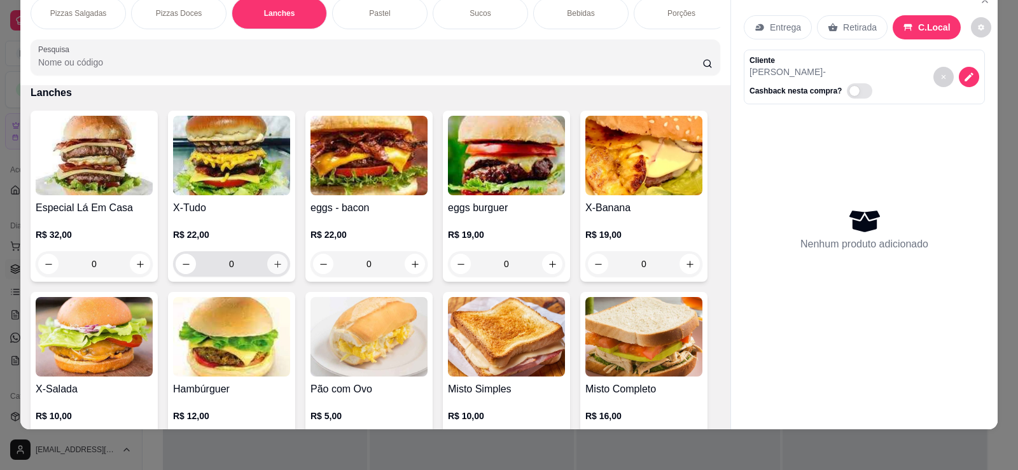
click at [273, 269] on icon "increase-product-quantity" at bounding box center [278, 265] width 10 height 10
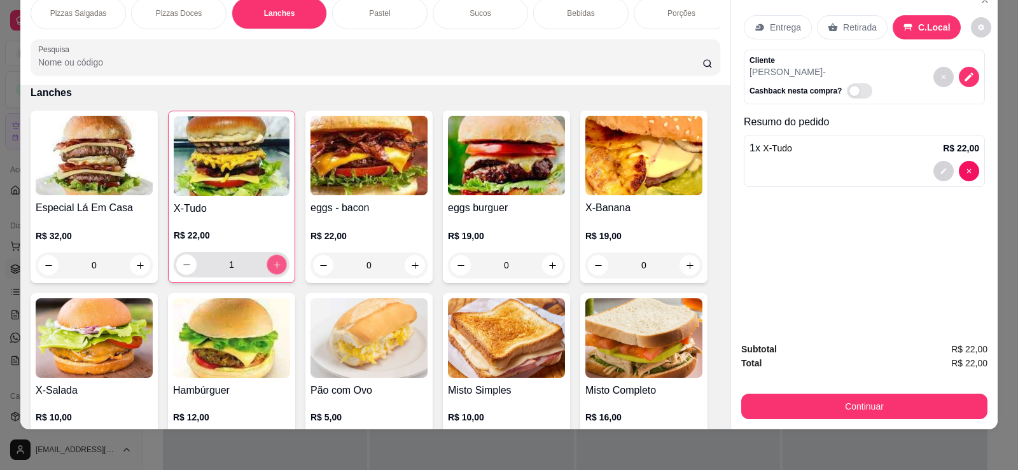
click at [274, 268] on icon "increase-product-quantity" at bounding box center [277, 265] width 6 height 6
type input "2"
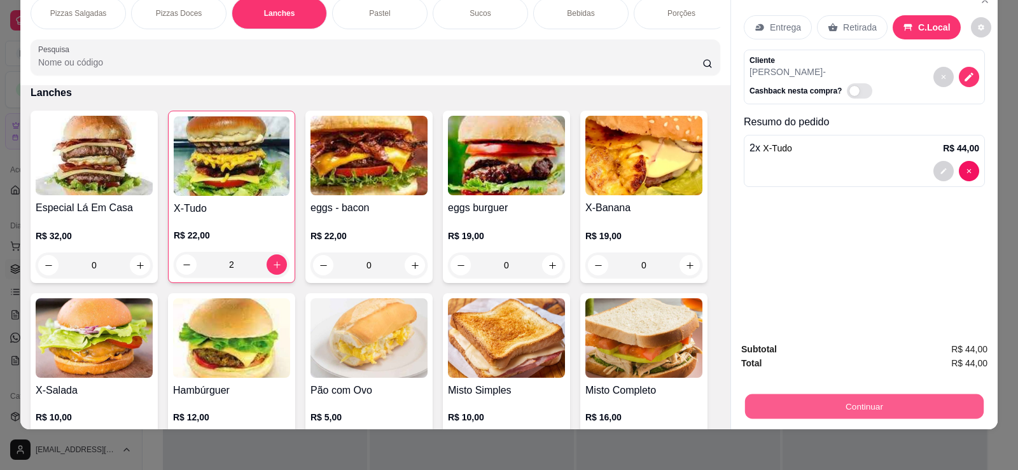
click at [864, 401] on button "Continuar" at bounding box center [864, 406] width 239 height 25
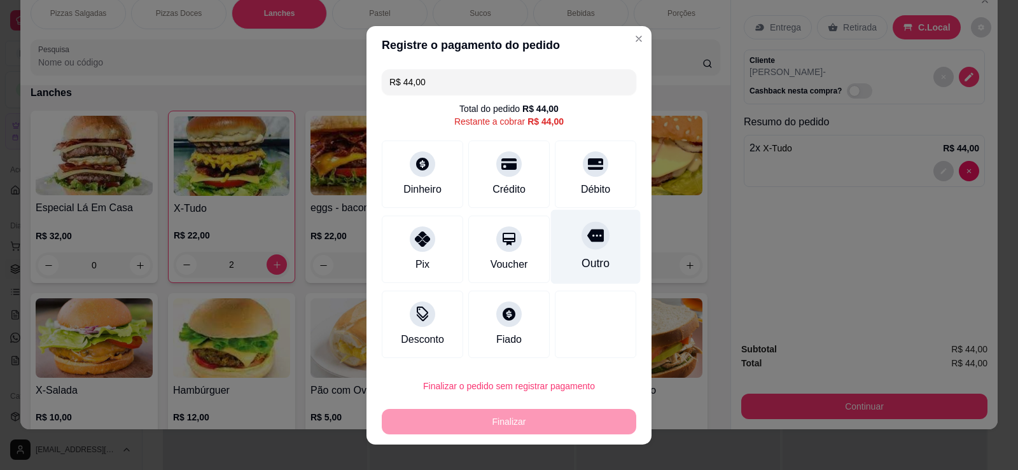
click at [587, 243] on icon at bounding box center [595, 235] width 17 height 17
type input "R$ 0,00"
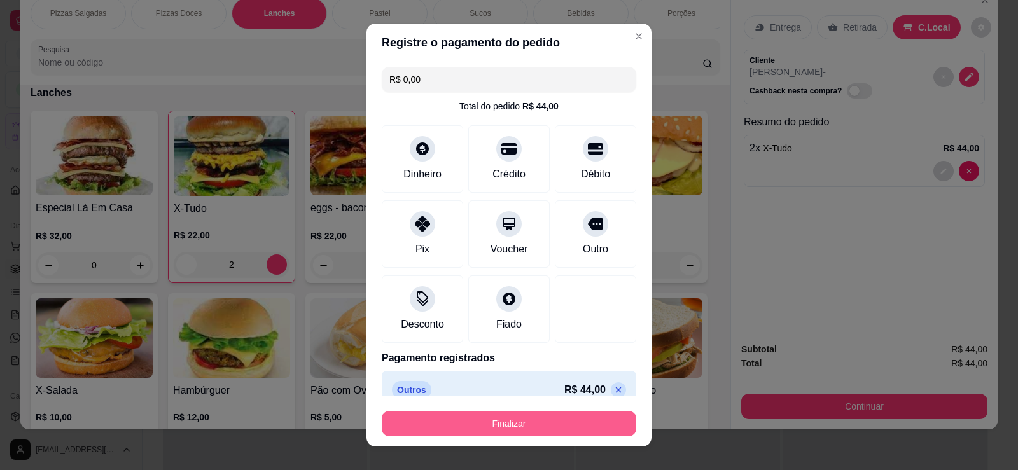
click at [502, 425] on button "Finalizar" at bounding box center [509, 423] width 255 height 25
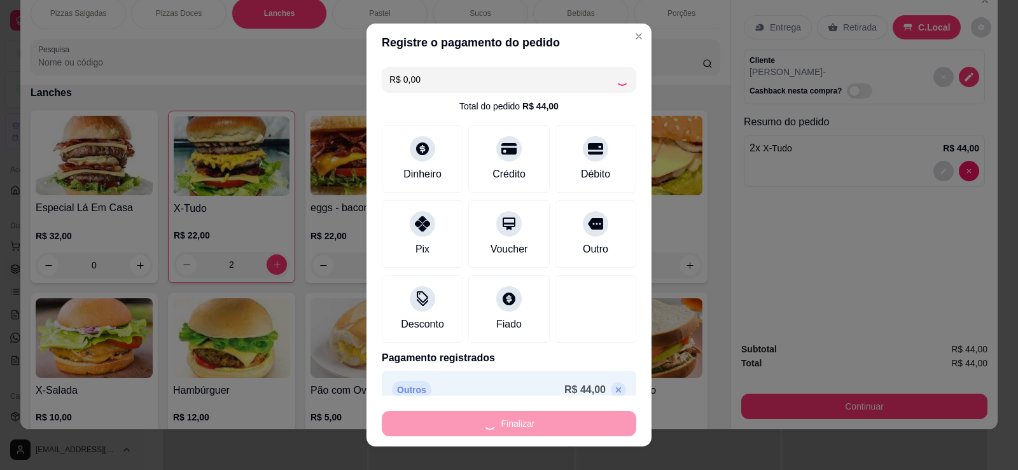
type input "0"
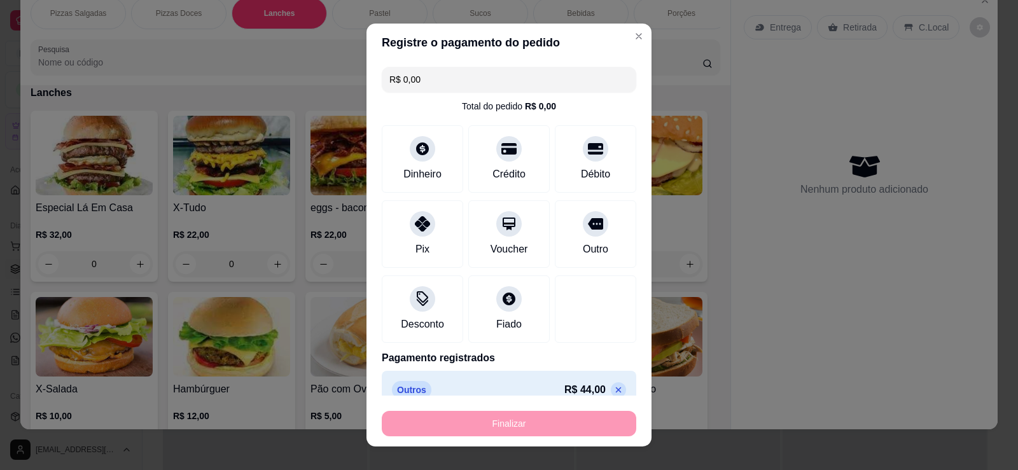
type input "-R$ 44,00"
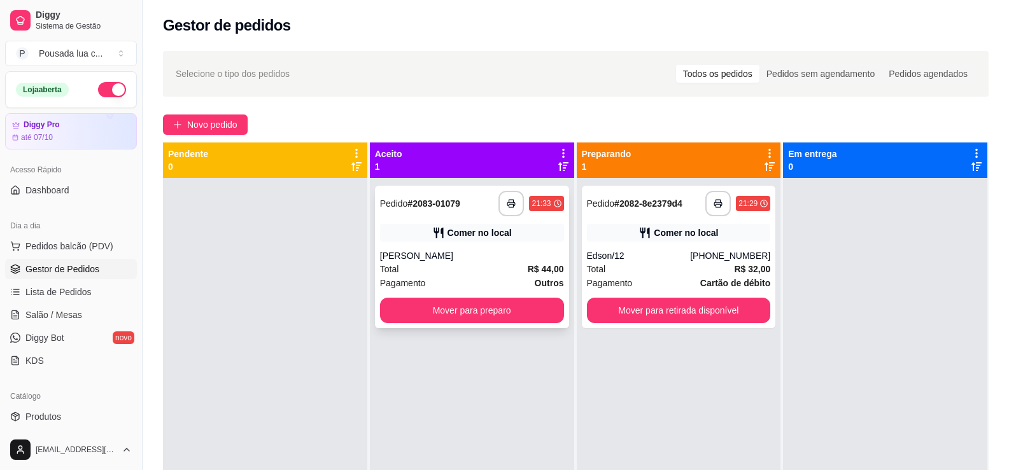
click at [488, 264] on div "Total R$ 44,00" at bounding box center [472, 269] width 184 height 14
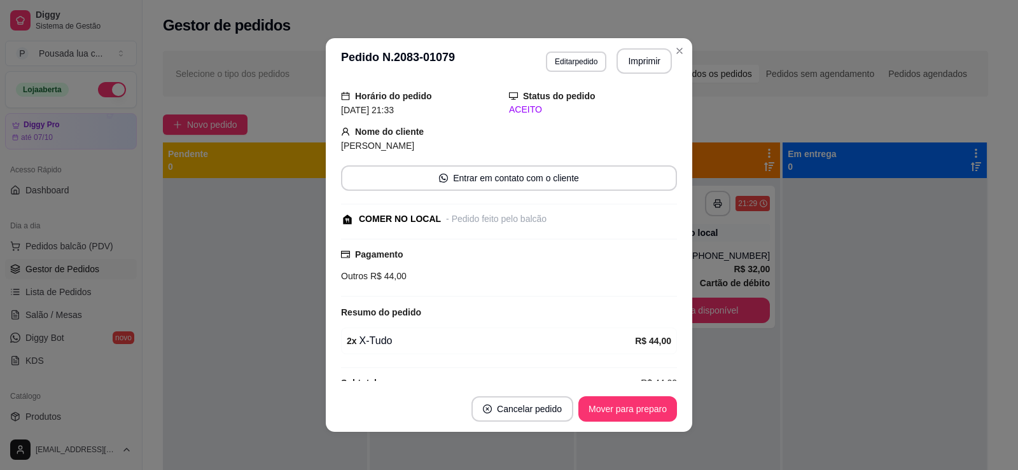
scroll to position [65, 0]
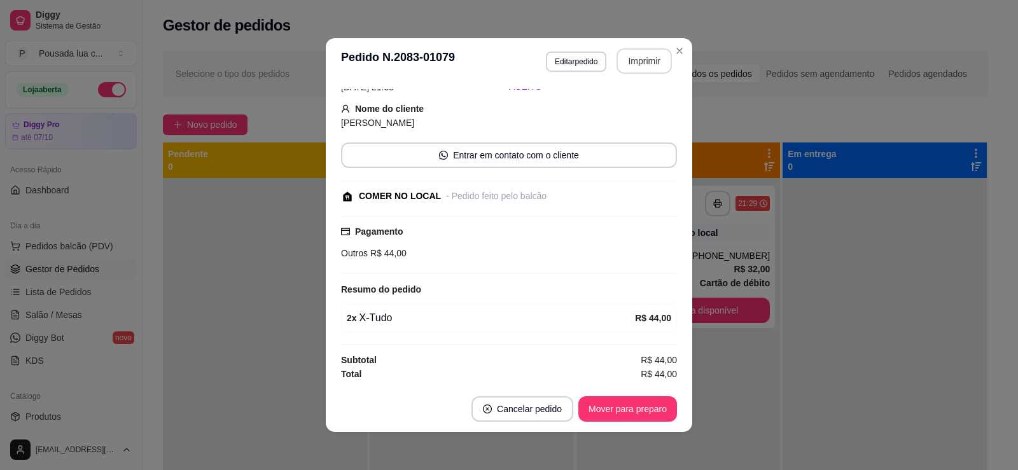
click at [642, 66] on button "Imprimir" at bounding box center [644, 60] width 55 height 25
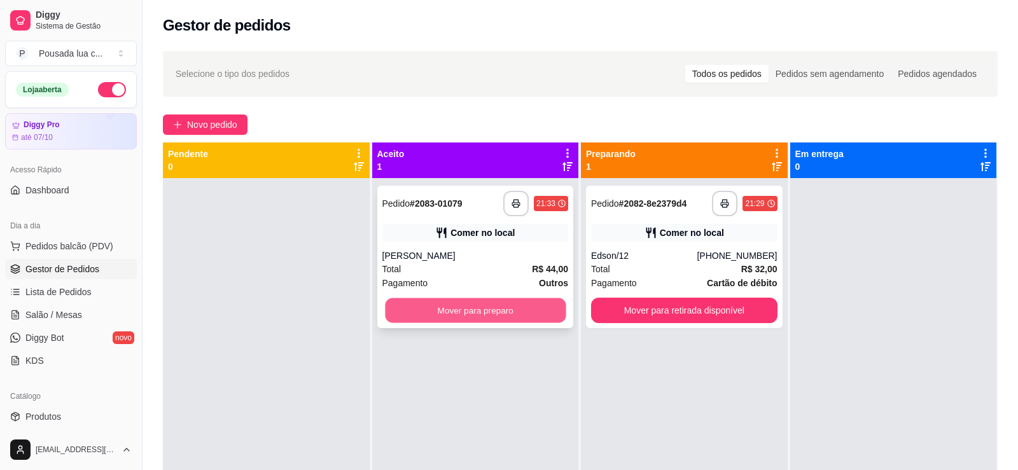
click at [433, 309] on button "Mover para preparo" at bounding box center [475, 311] width 181 height 25
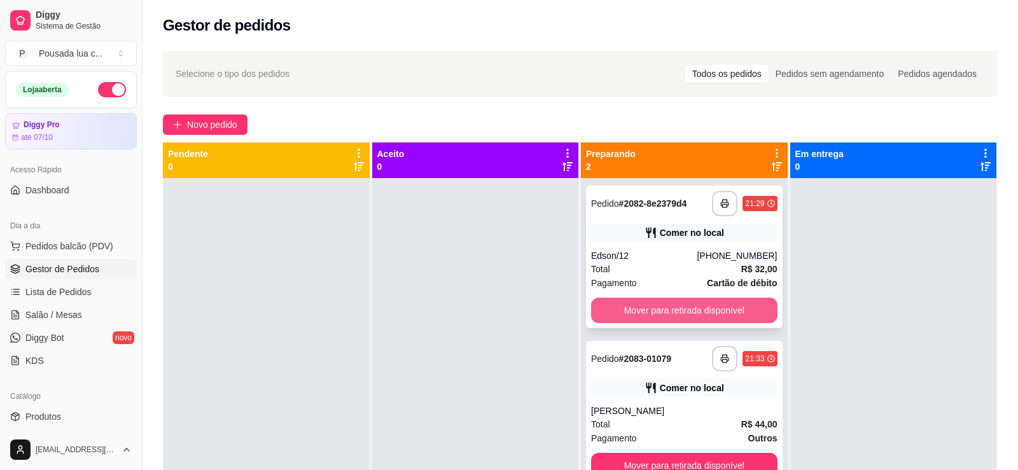
click at [612, 309] on button "Mover para retirada disponível" at bounding box center [684, 310] width 186 height 25
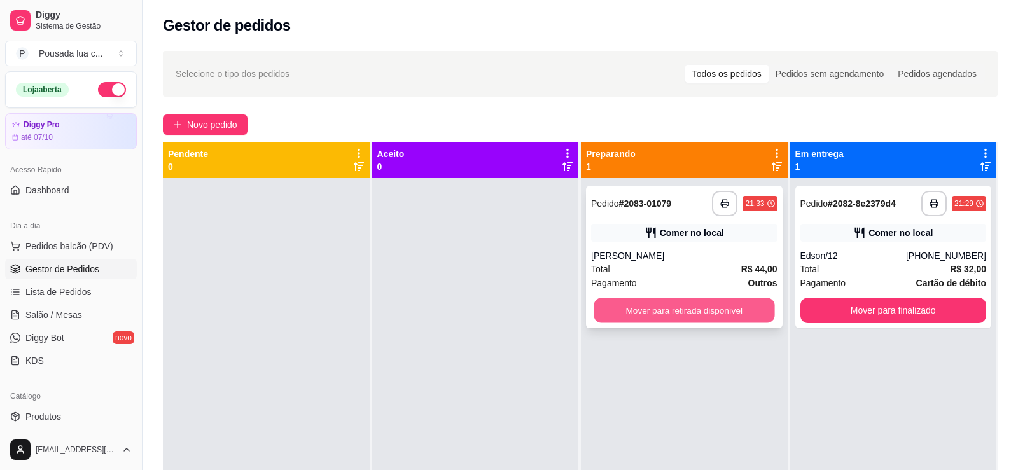
click at [633, 308] on button "Mover para retirada disponível" at bounding box center [684, 311] width 181 height 25
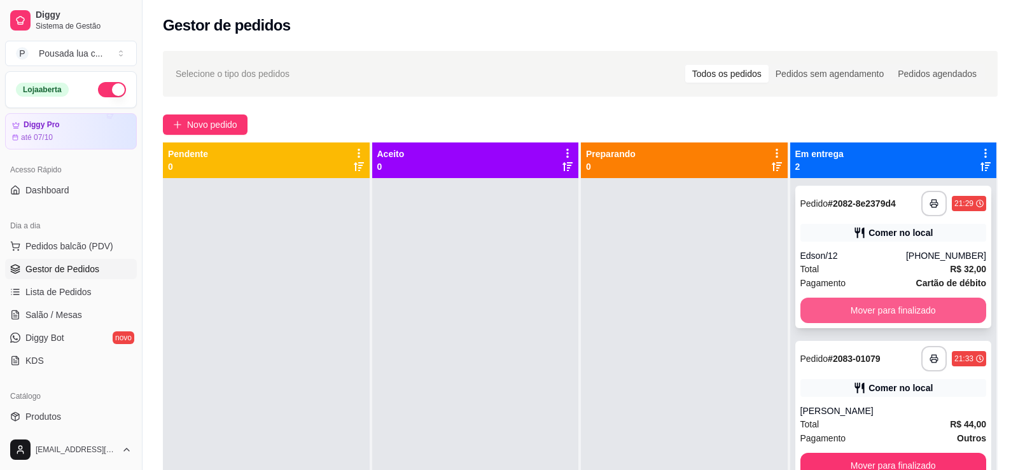
click at [810, 306] on button "Mover para finalizado" at bounding box center [894, 310] width 186 height 25
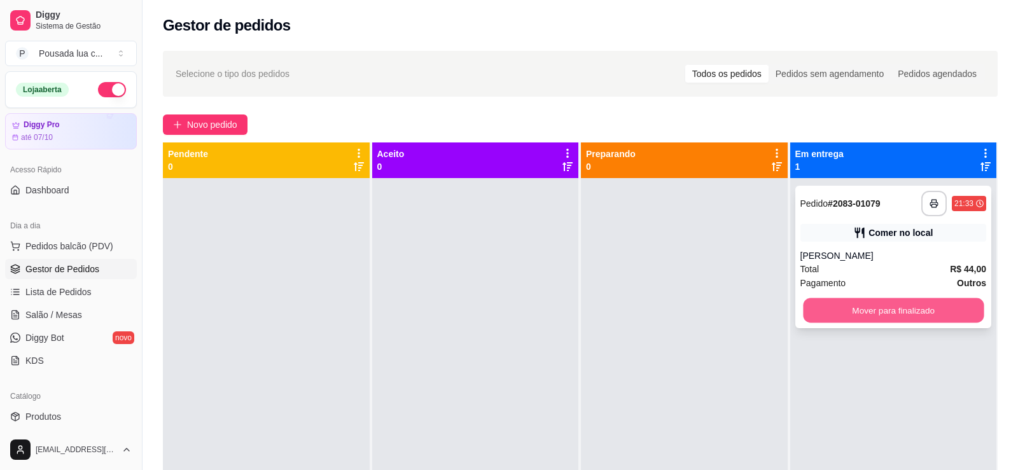
click at [803, 306] on button "Mover para finalizado" at bounding box center [893, 311] width 181 height 25
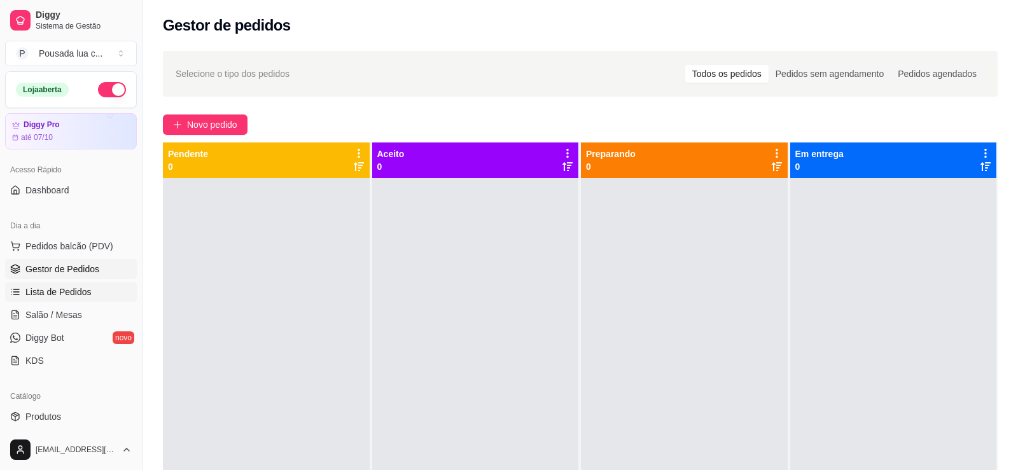
click at [97, 286] on link "Lista de Pedidos" at bounding box center [71, 292] width 132 height 20
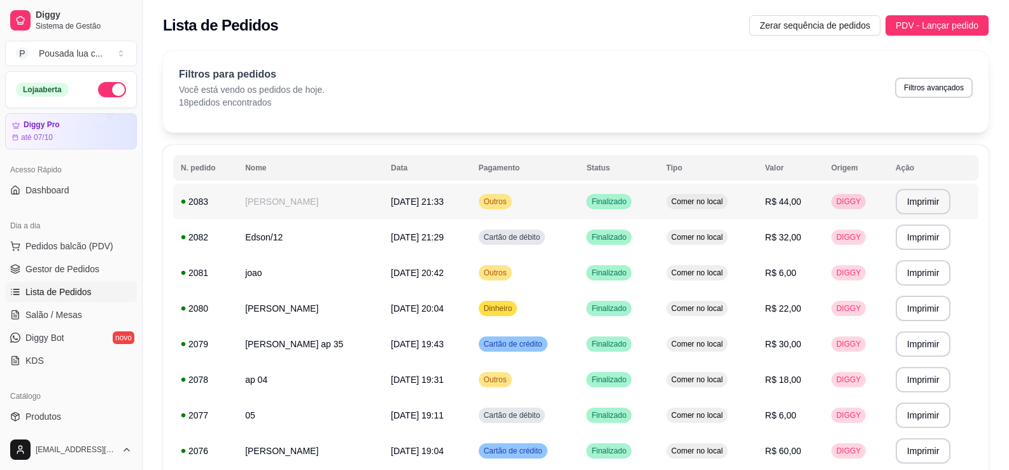
click at [397, 204] on span "[DATE] 21:33" at bounding box center [417, 202] width 53 height 10
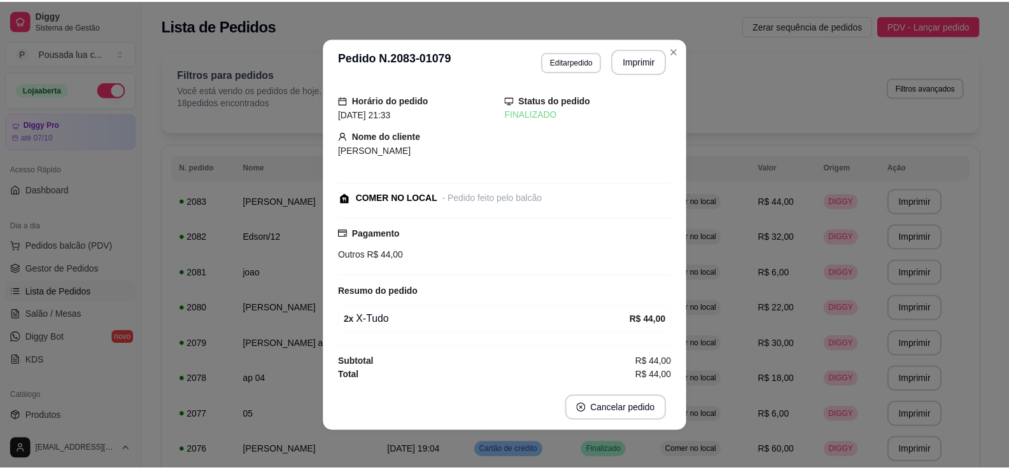
scroll to position [10, 0]
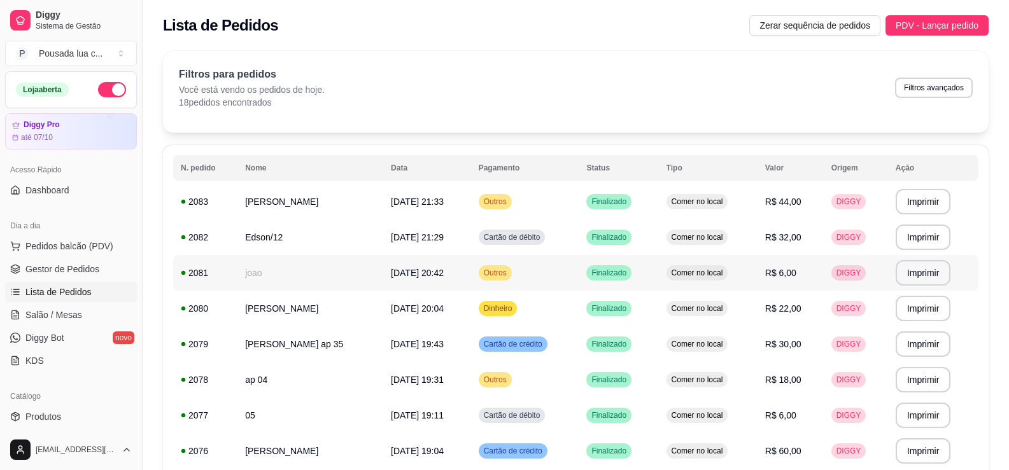
click at [346, 276] on td "joao" at bounding box center [310, 273] width 146 height 36
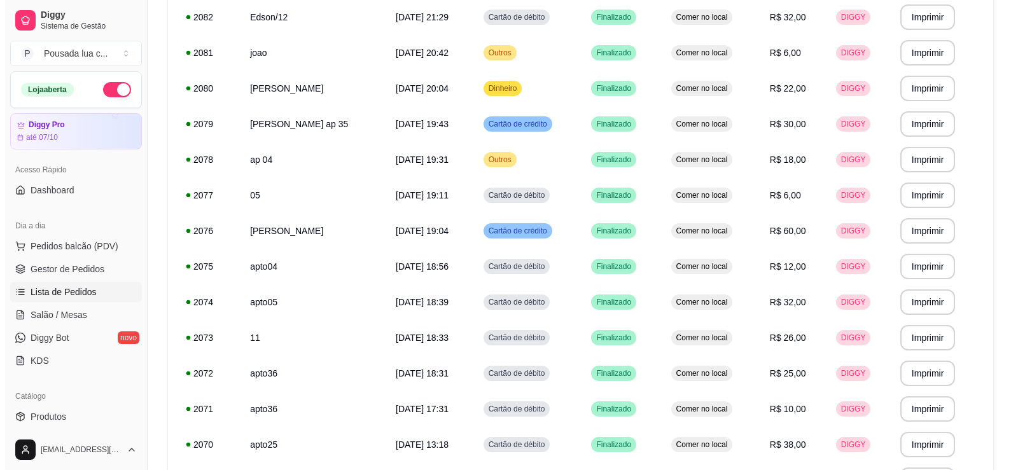
scroll to position [0, 0]
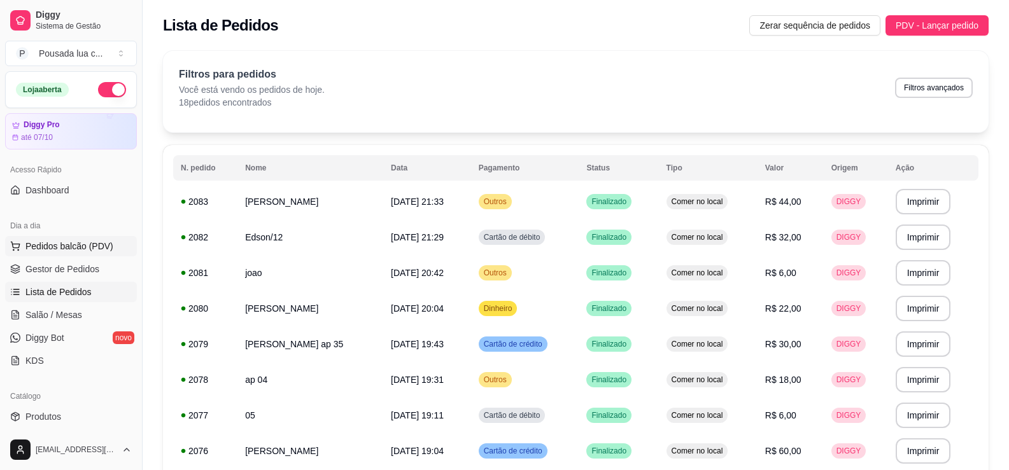
click at [109, 238] on button "Pedidos balcão (PDV)" at bounding box center [71, 246] width 132 height 20
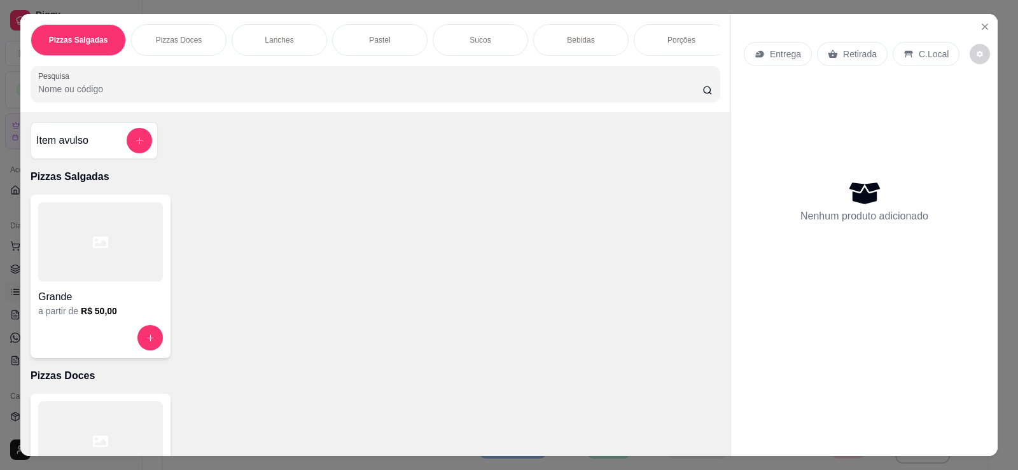
click at [930, 47] on div "C.Local" at bounding box center [926, 54] width 67 height 24
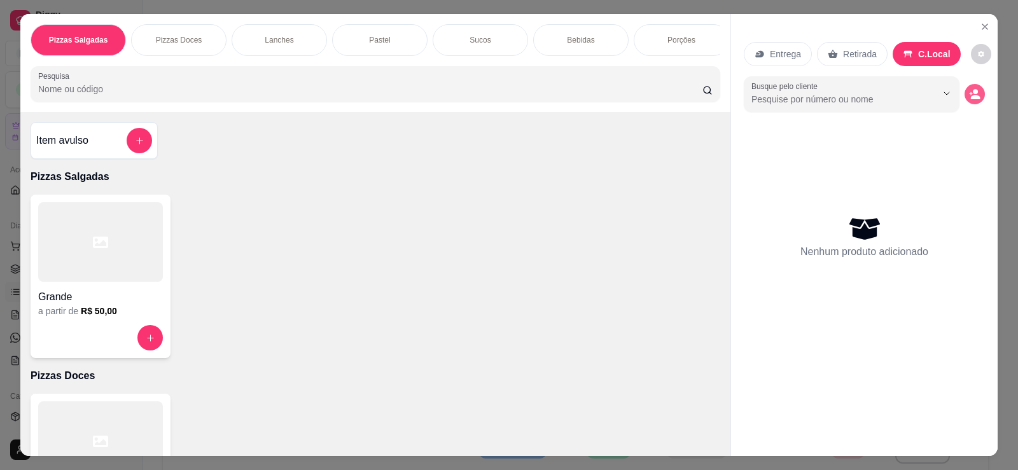
click at [965, 88] on button "decrease-product-quantity" at bounding box center [975, 94] width 20 height 20
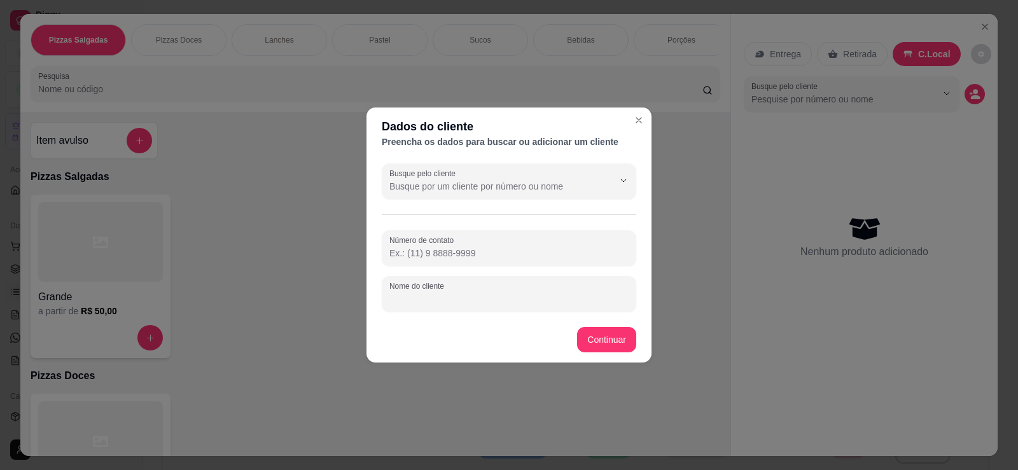
click at [511, 299] on input "Nome do cliente" at bounding box center [509, 299] width 239 height 13
type input "JEADSON"
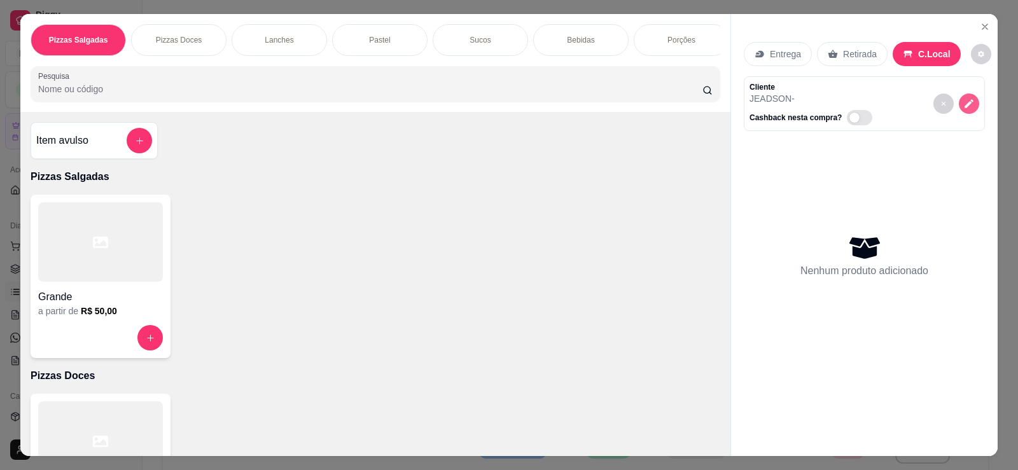
click at [959, 105] on button "decrease-product-quantity" at bounding box center [969, 104] width 20 height 20
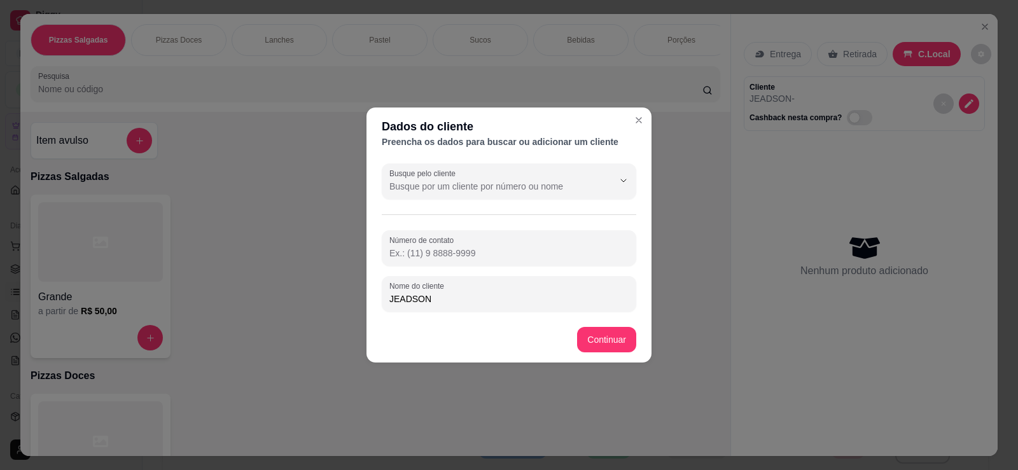
click at [403, 296] on input "JEADSON" at bounding box center [509, 299] width 239 height 13
type input "JEANDSON"
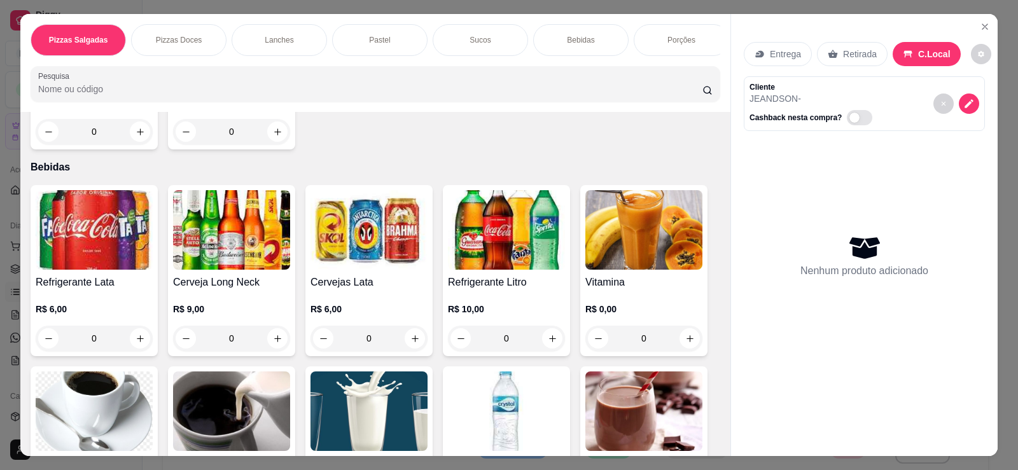
scroll to position [1634, 0]
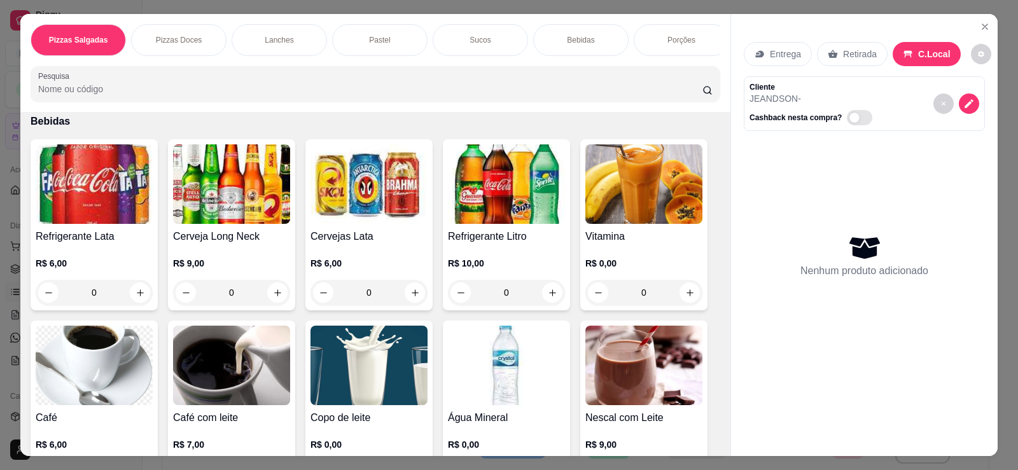
click at [136, 299] on div "0" at bounding box center [94, 292] width 117 height 25
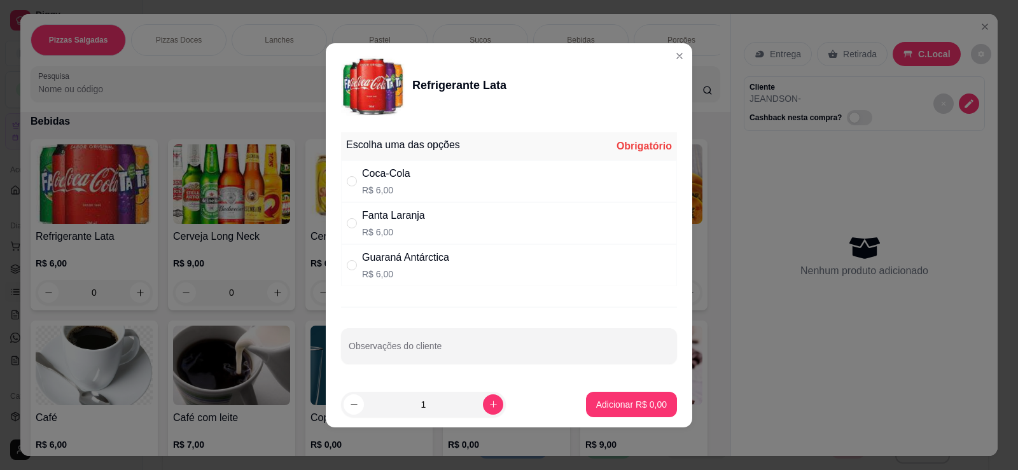
click at [446, 192] on div "Coca-Cola R$ 6,00" at bounding box center [509, 181] width 336 height 42
radio input "true"
click at [614, 411] on button "Adicionar R$ 6,00" at bounding box center [631, 404] width 91 height 25
type input "1"
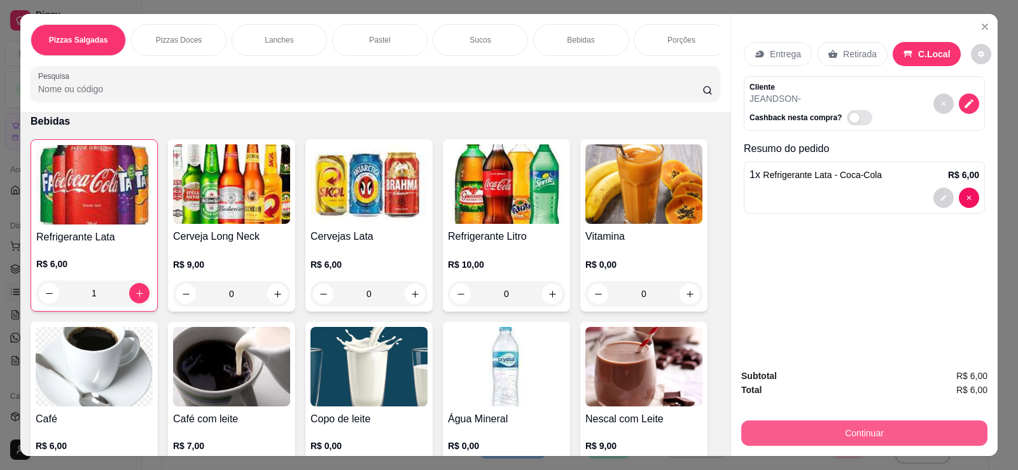
click at [808, 444] on button "Continuar" at bounding box center [865, 433] width 246 height 25
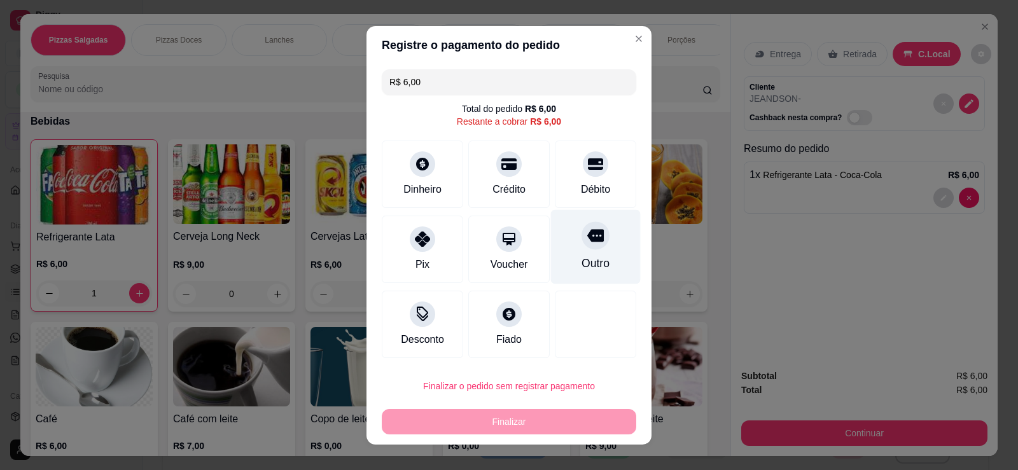
click at [593, 270] on div "Outro" at bounding box center [596, 263] width 28 height 17
type input "R$ 0,00"
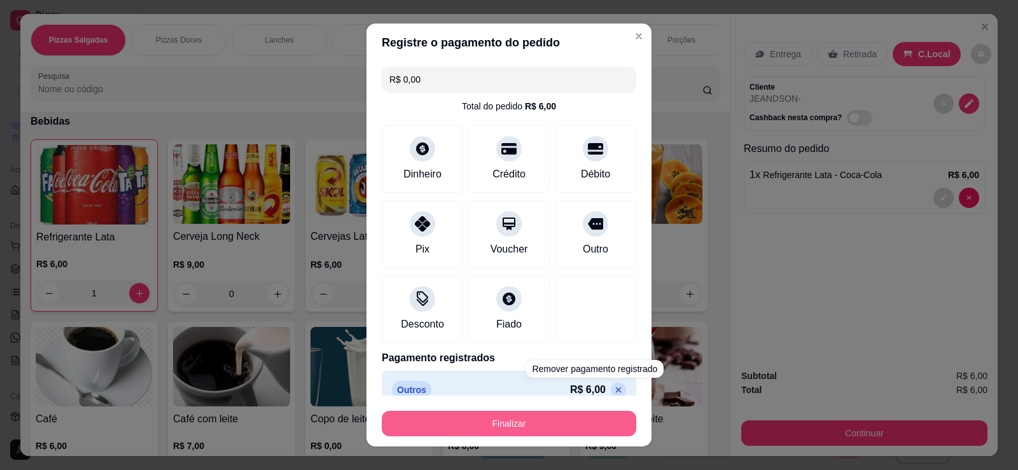
click at [577, 421] on button "Finalizar" at bounding box center [509, 423] width 255 height 25
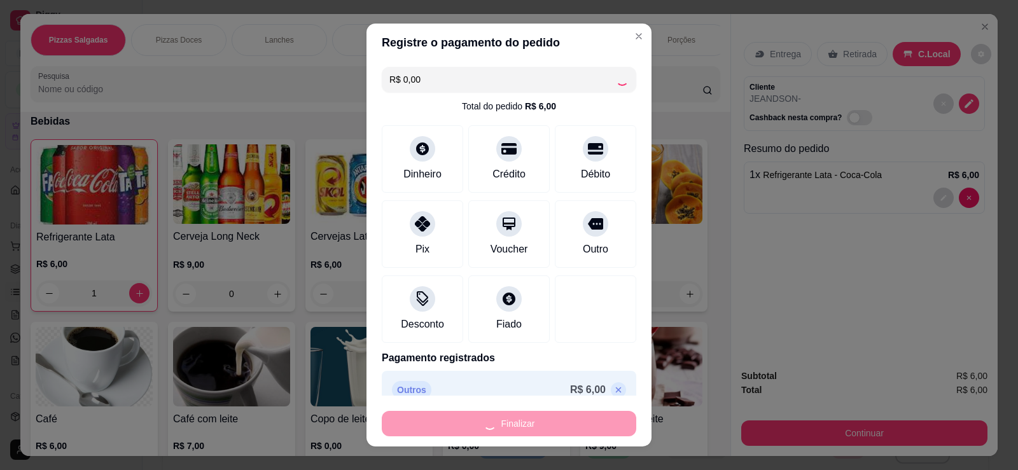
type input "0"
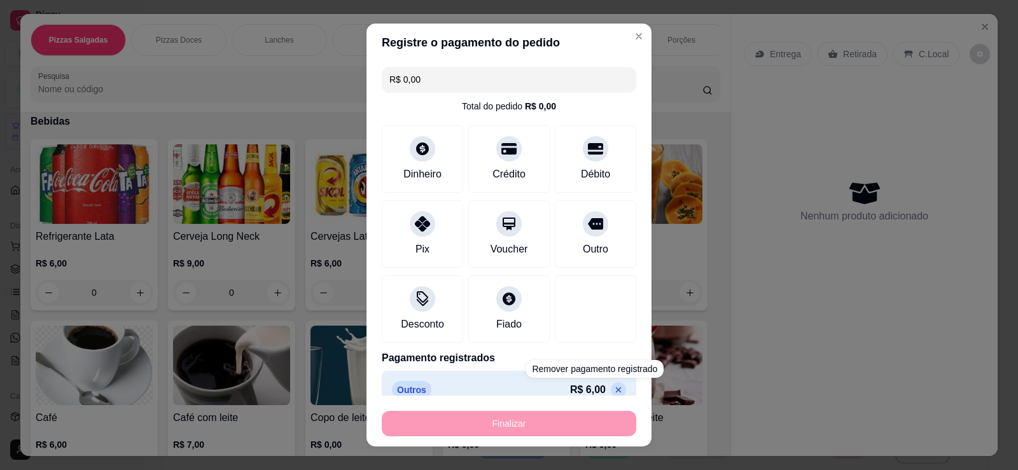
type input "-R$ 6,00"
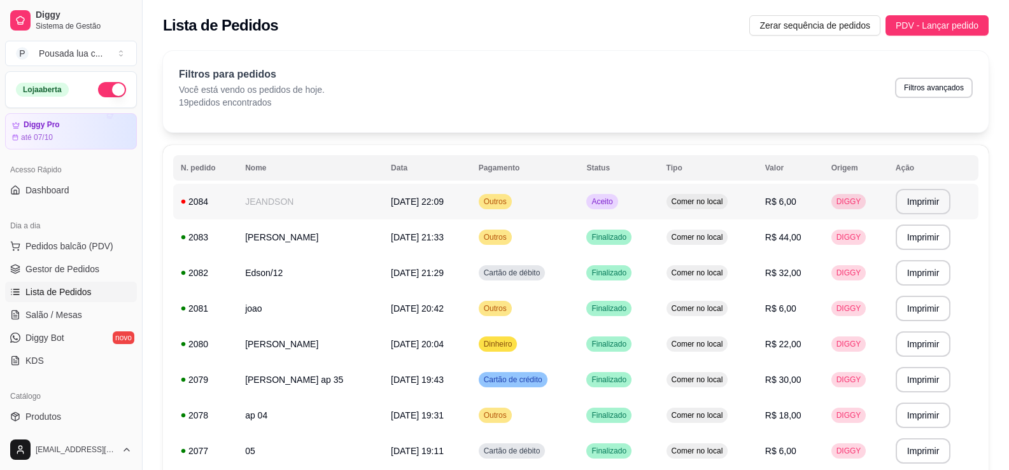
click at [432, 202] on span "[DATE] 22:09" at bounding box center [417, 202] width 53 height 10
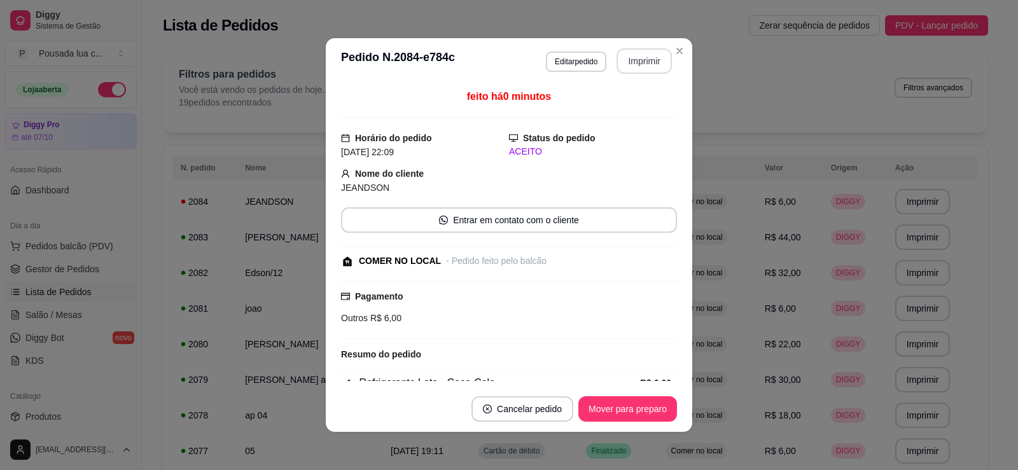
click at [640, 53] on button "Imprimir" at bounding box center [644, 60] width 55 height 25
